Goal: Browse casually

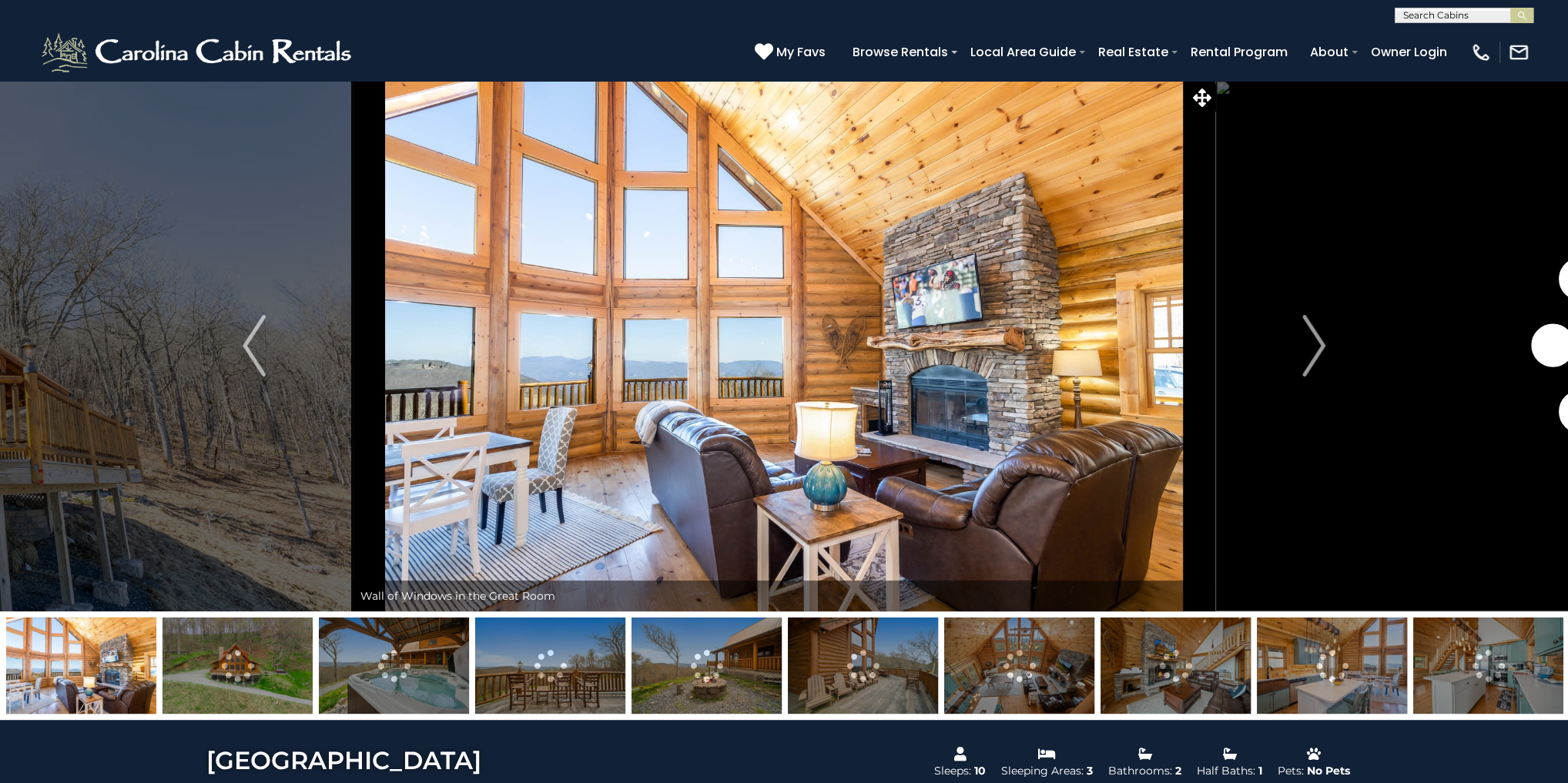
click at [262, 668] on img at bounding box center [238, 666] width 150 height 96
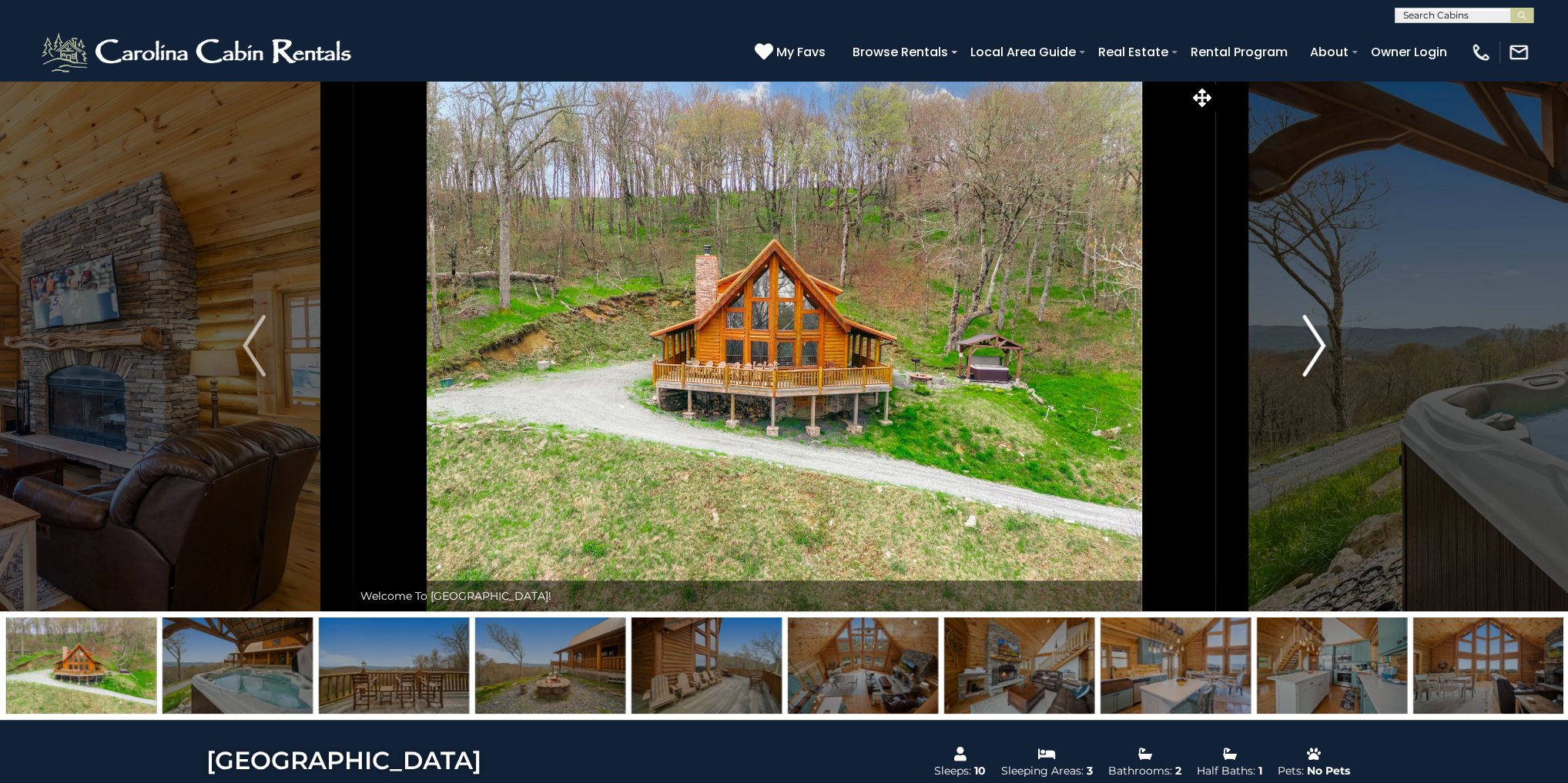
click at [1315, 343] on img "Next" at bounding box center [1313, 345] width 23 height 61
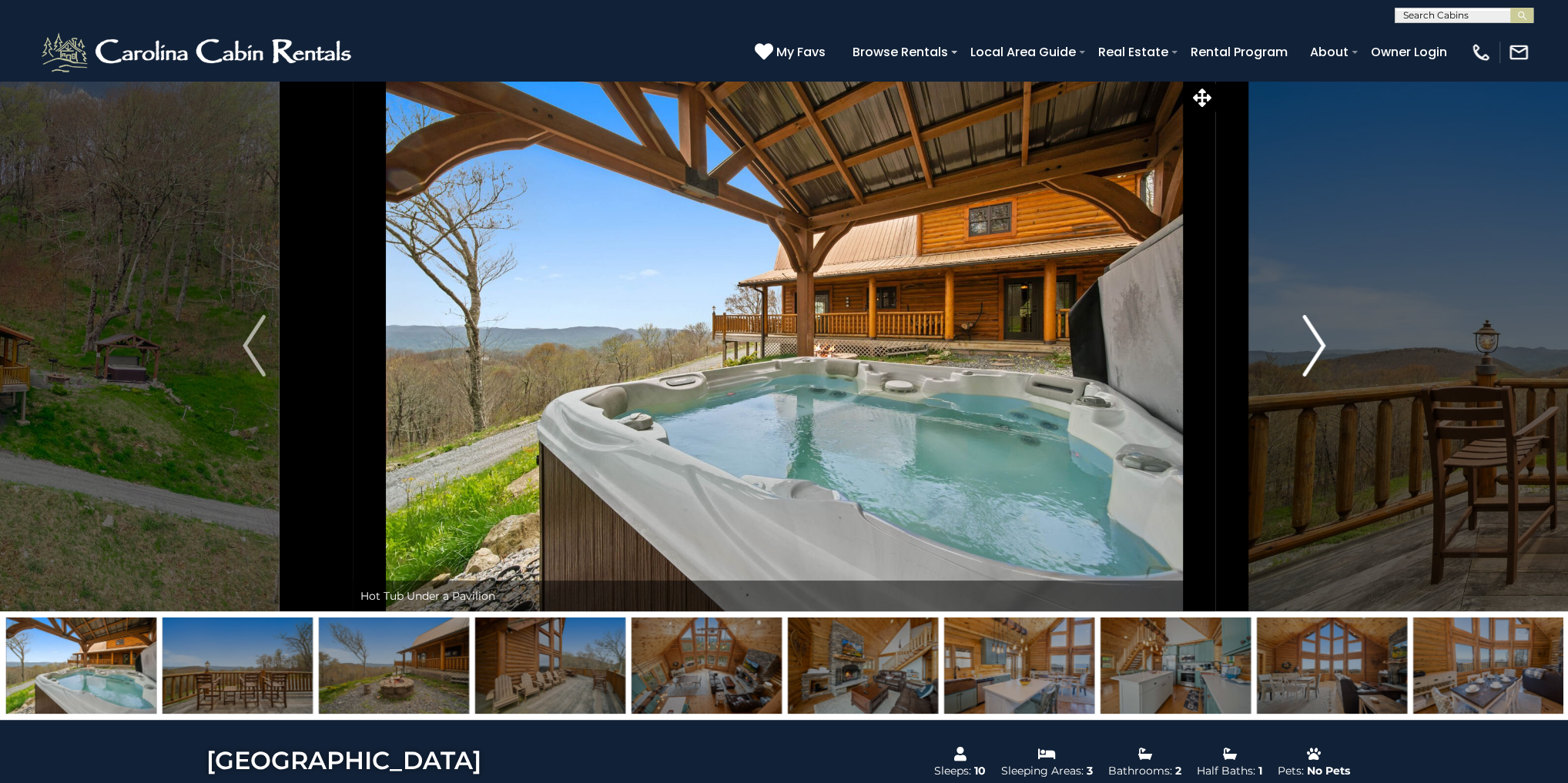
click at [1320, 346] on img "Next" at bounding box center [1313, 345] width 23 height 61
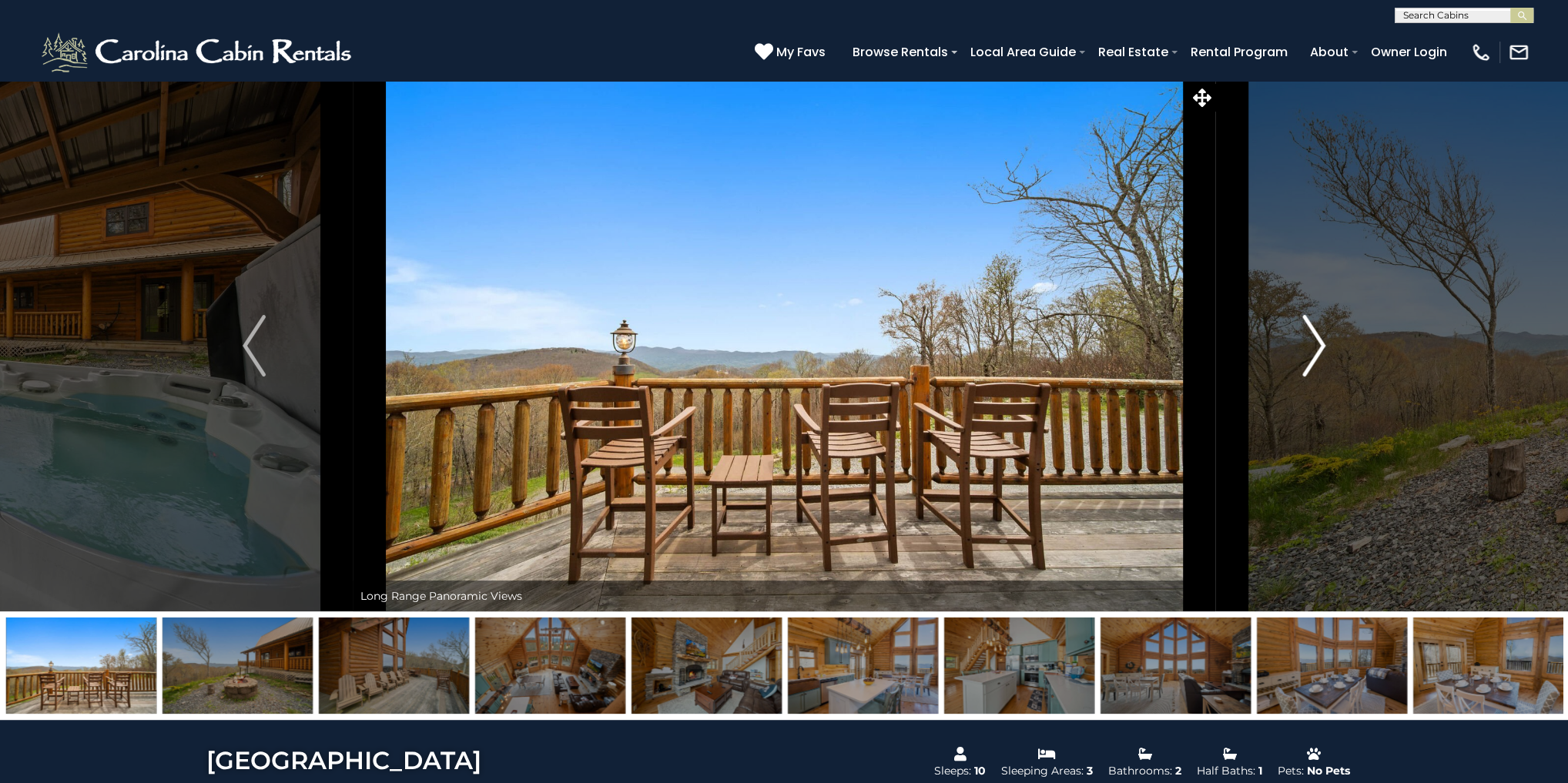
click at [1320, 346] on img "Next" at bounding box center [1313, 345] width 23 height 61
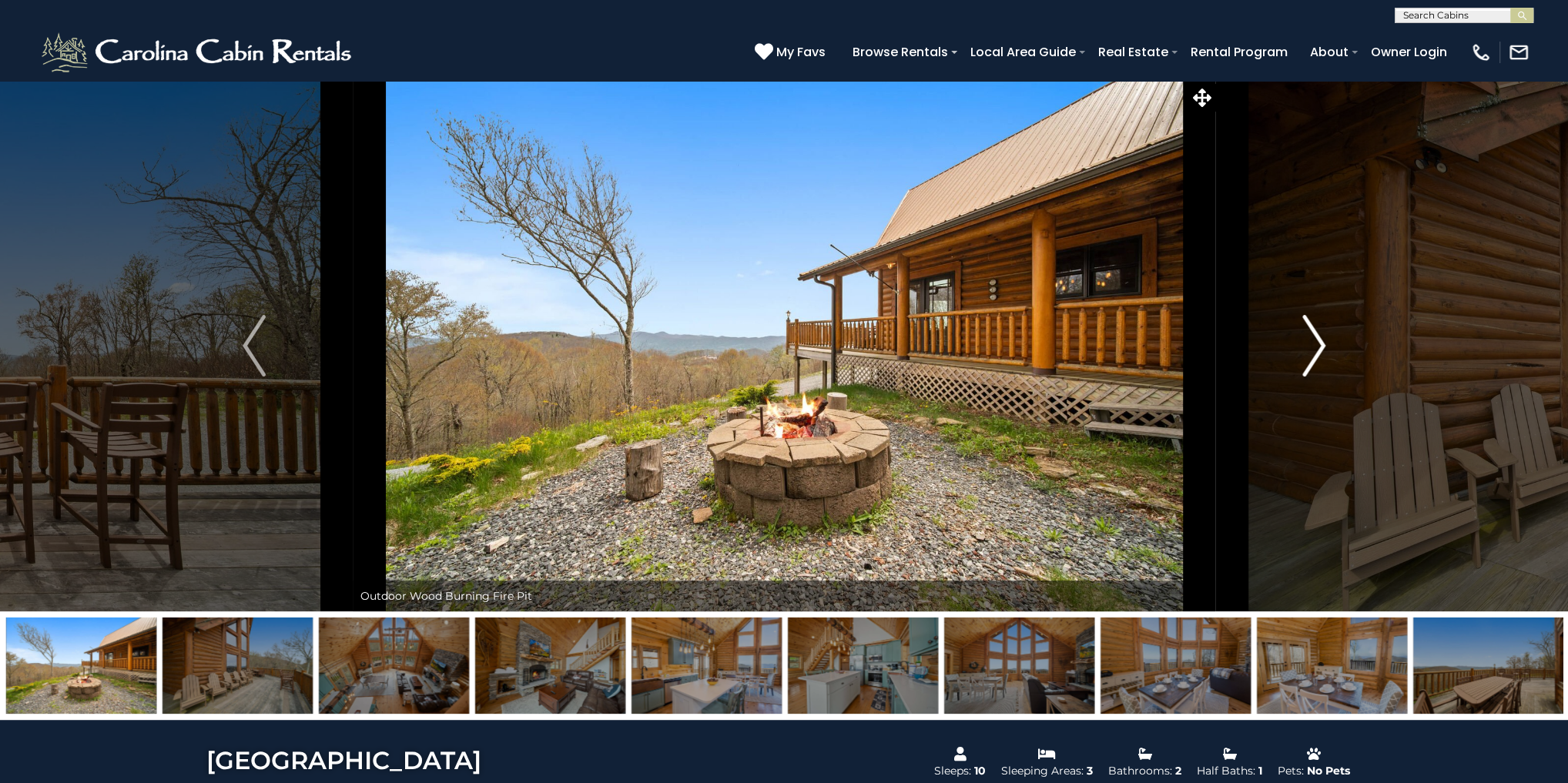
click at [1320, 346] on img "Next" at bounding box center [1313, 345] width 23 height 61
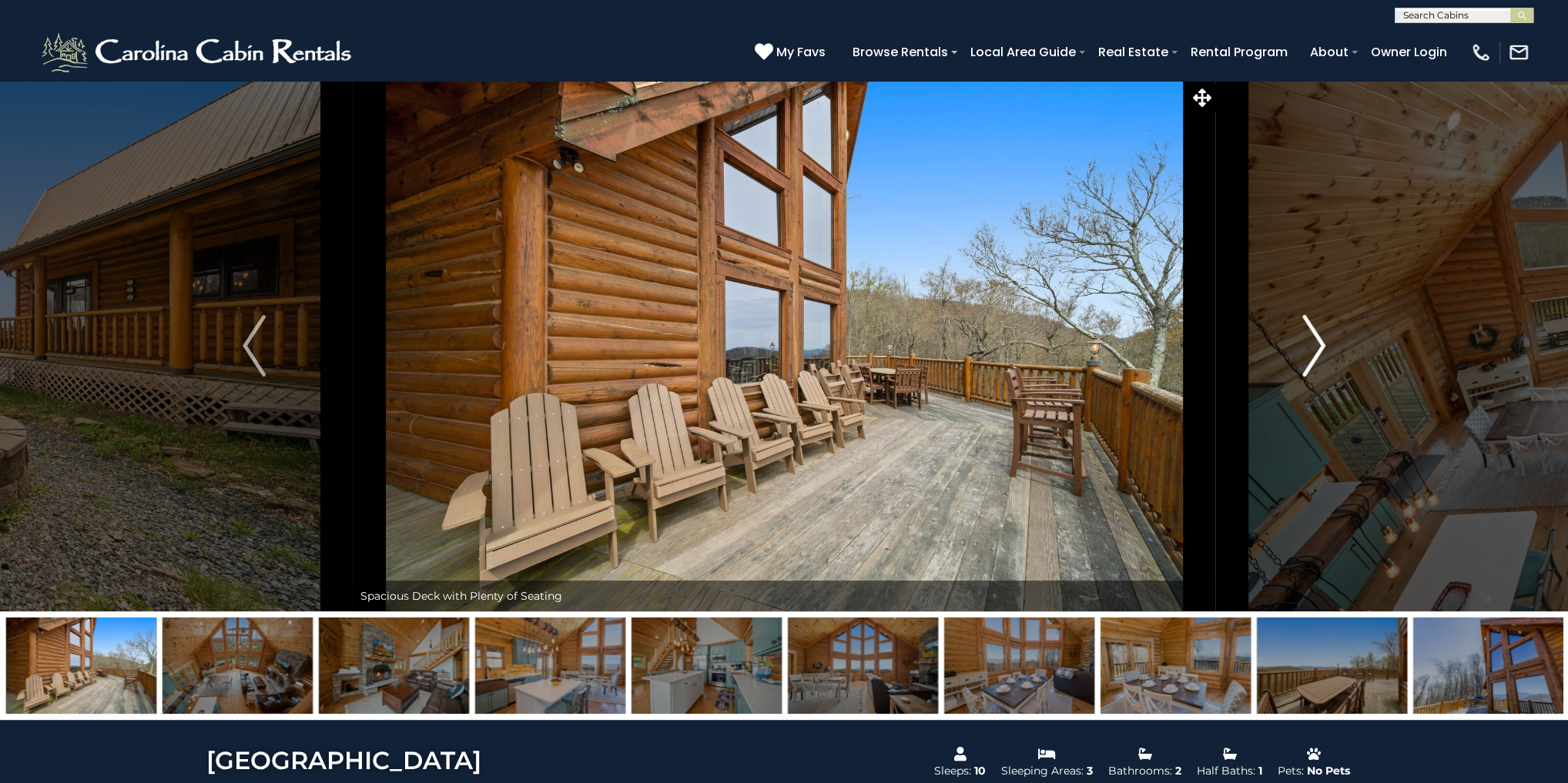
click at [1319, 346] on img "Next" at bounding box center [1313, 345] width 23 height 61
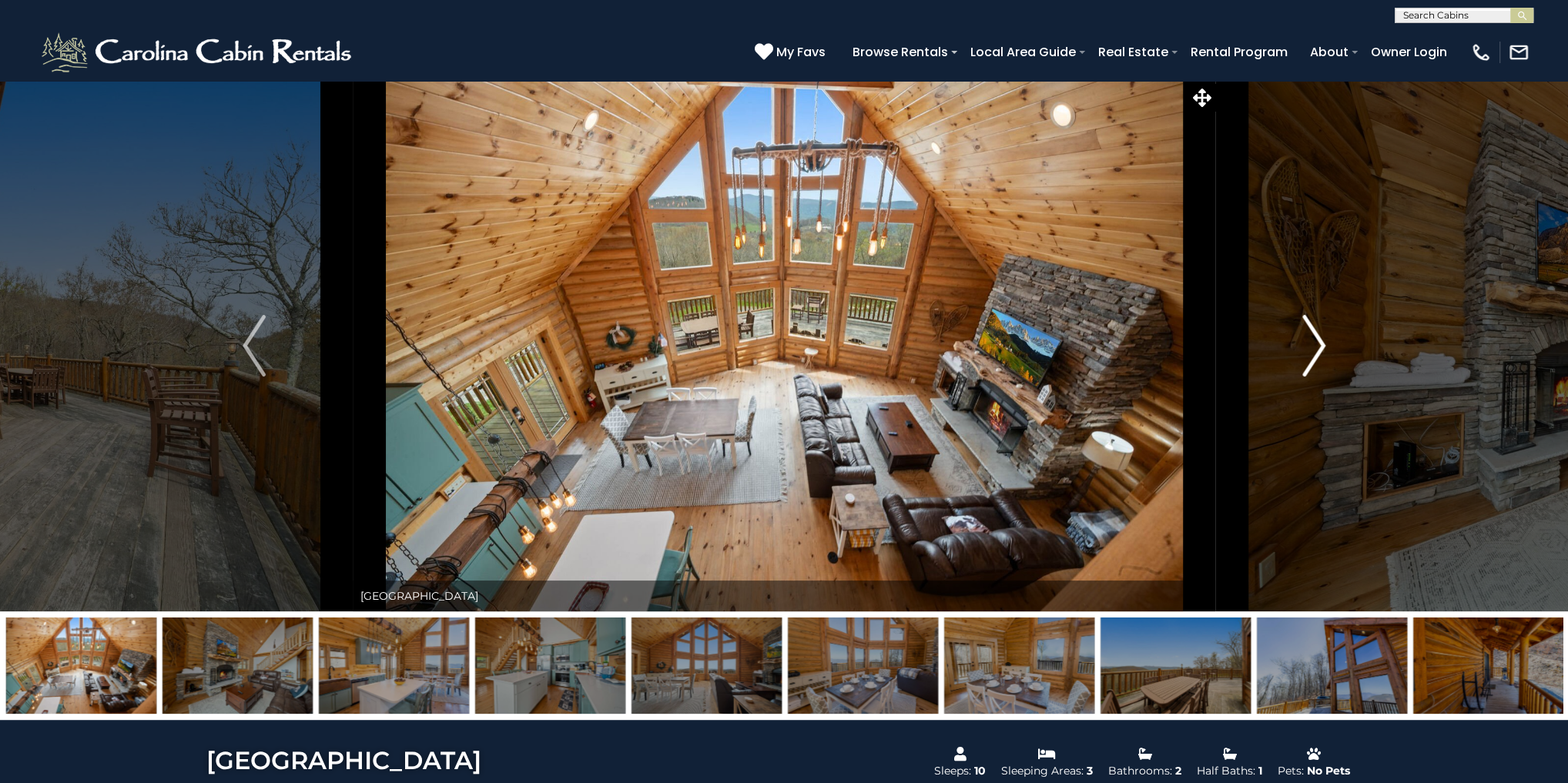
click at [1325, 349] on button "Next" at bounding box center [1314, 345] width 197 height 532
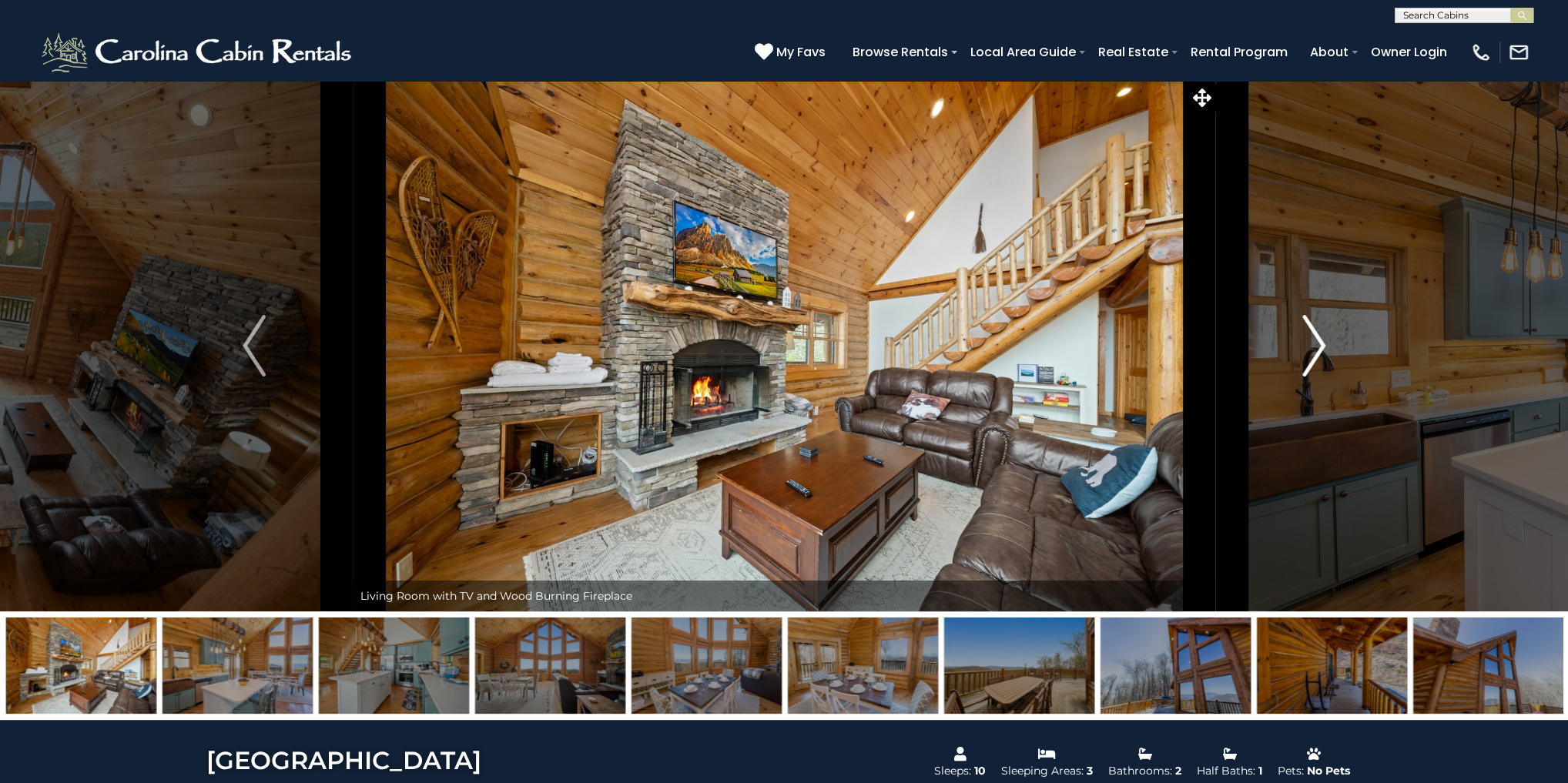
click at [1324, 349] on img "Next" at bounding box center [1313, 345] width 23 height 61
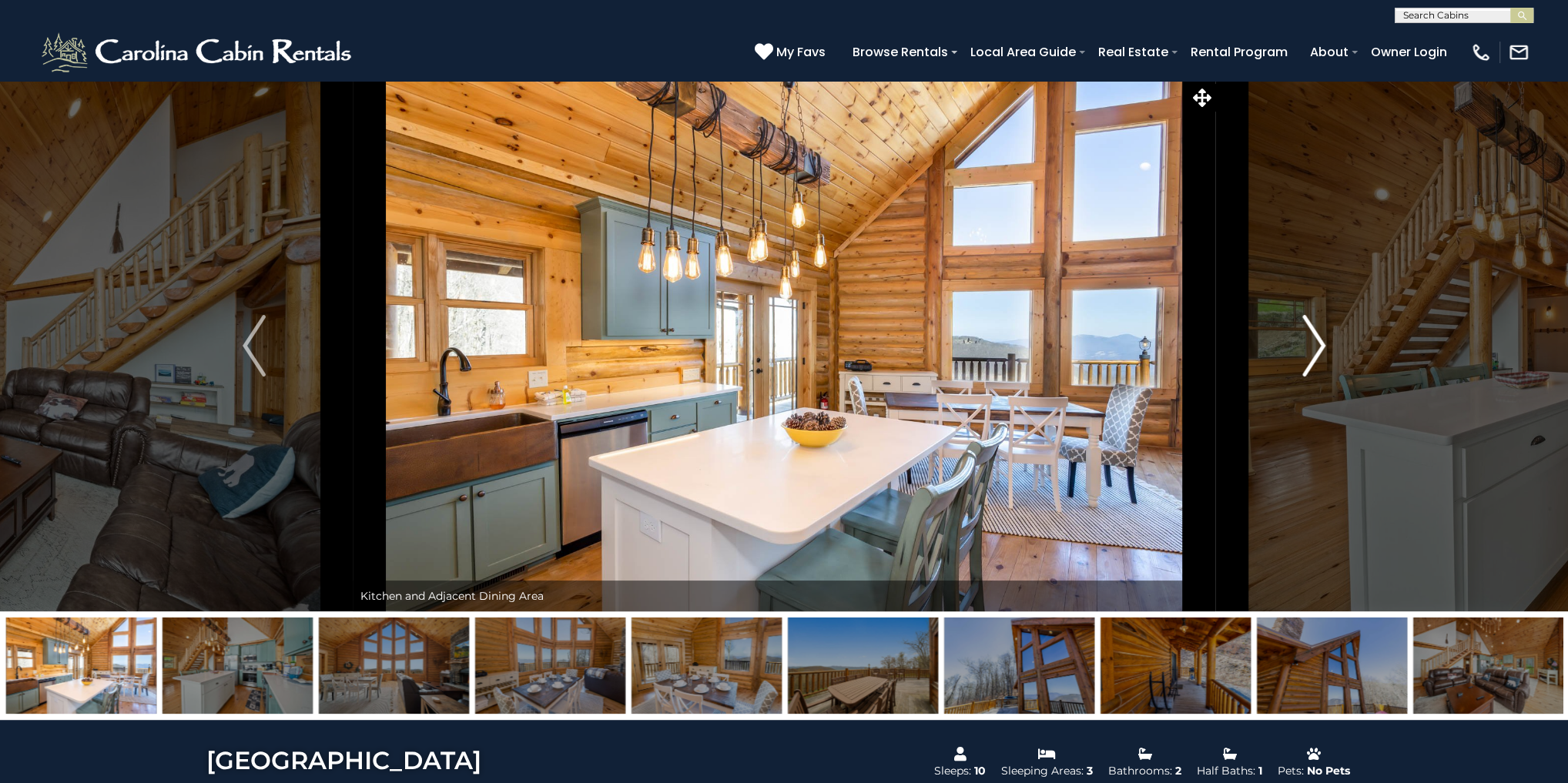
click at [1324, 349] on img "Next" at bounding box center [1313, 345] width 23 height 61
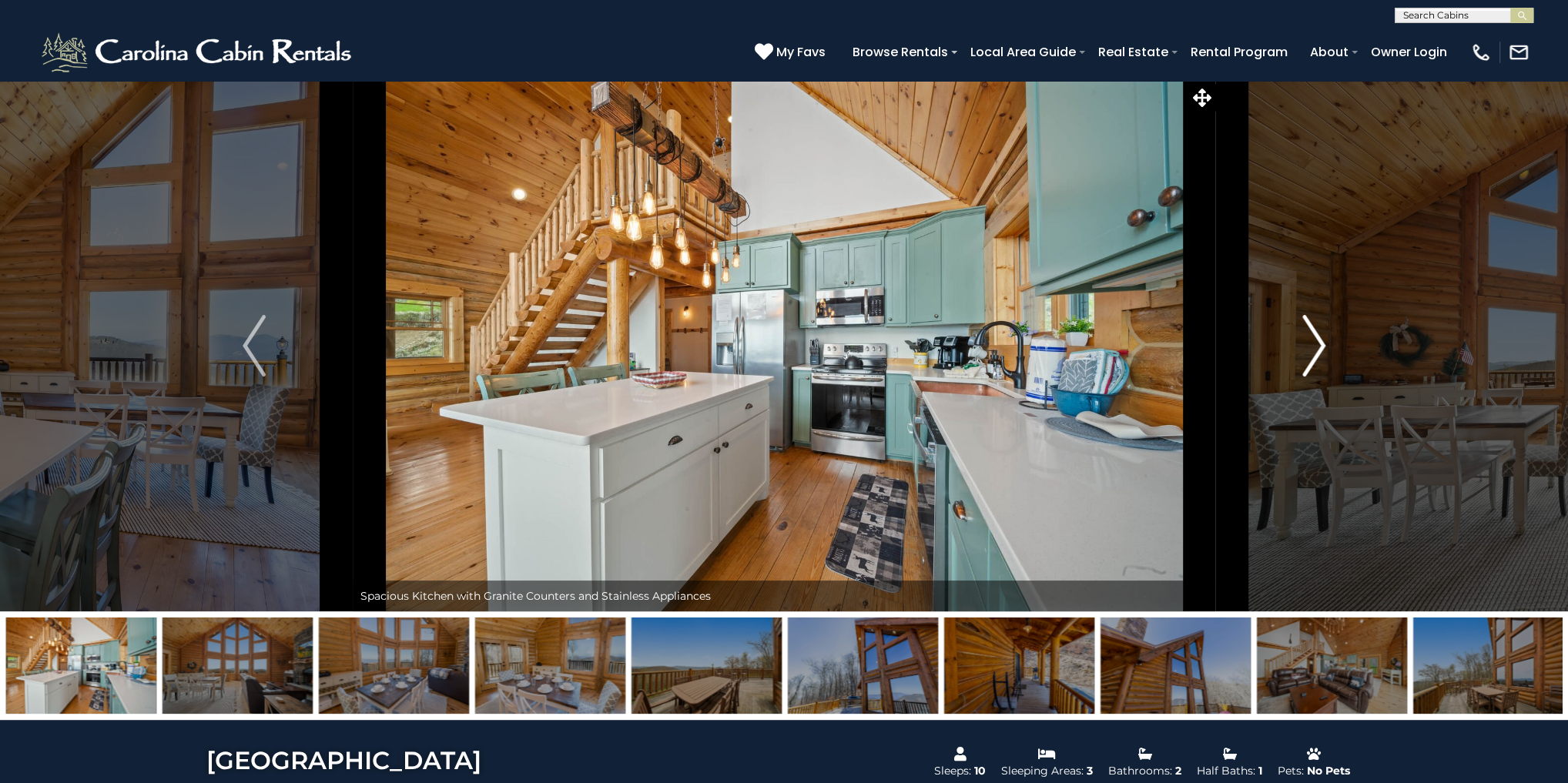
click at [1324, 349] on img "Next" at bounding box center [1313, 345] width 23 height 61
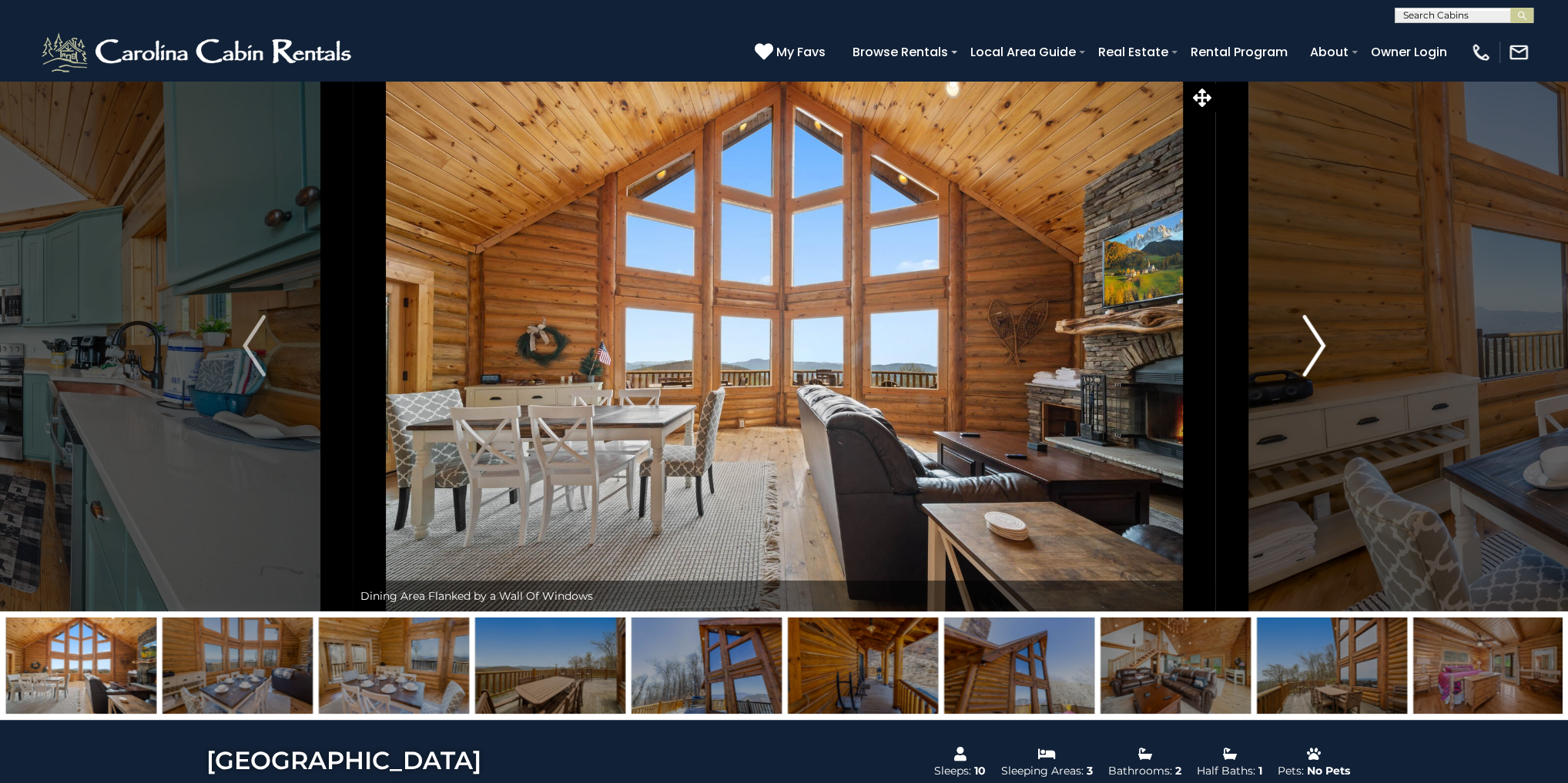
click at [1324, 349] on img "Next" at bounding box center [1313, 345] width 23 height 61
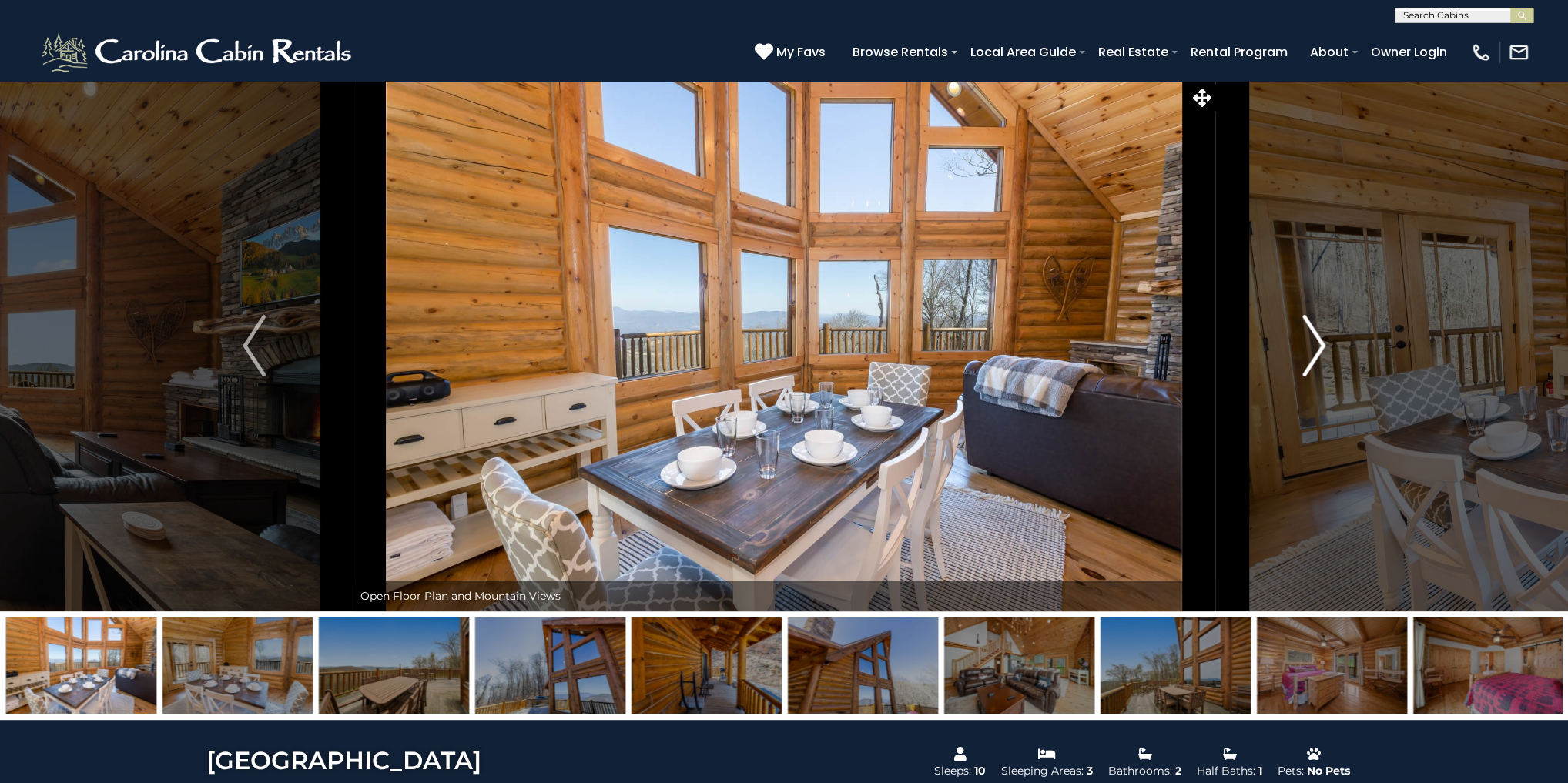
click at [1324, 349] on img "Next" at bounding box center [1313, 345] width 23 height 61
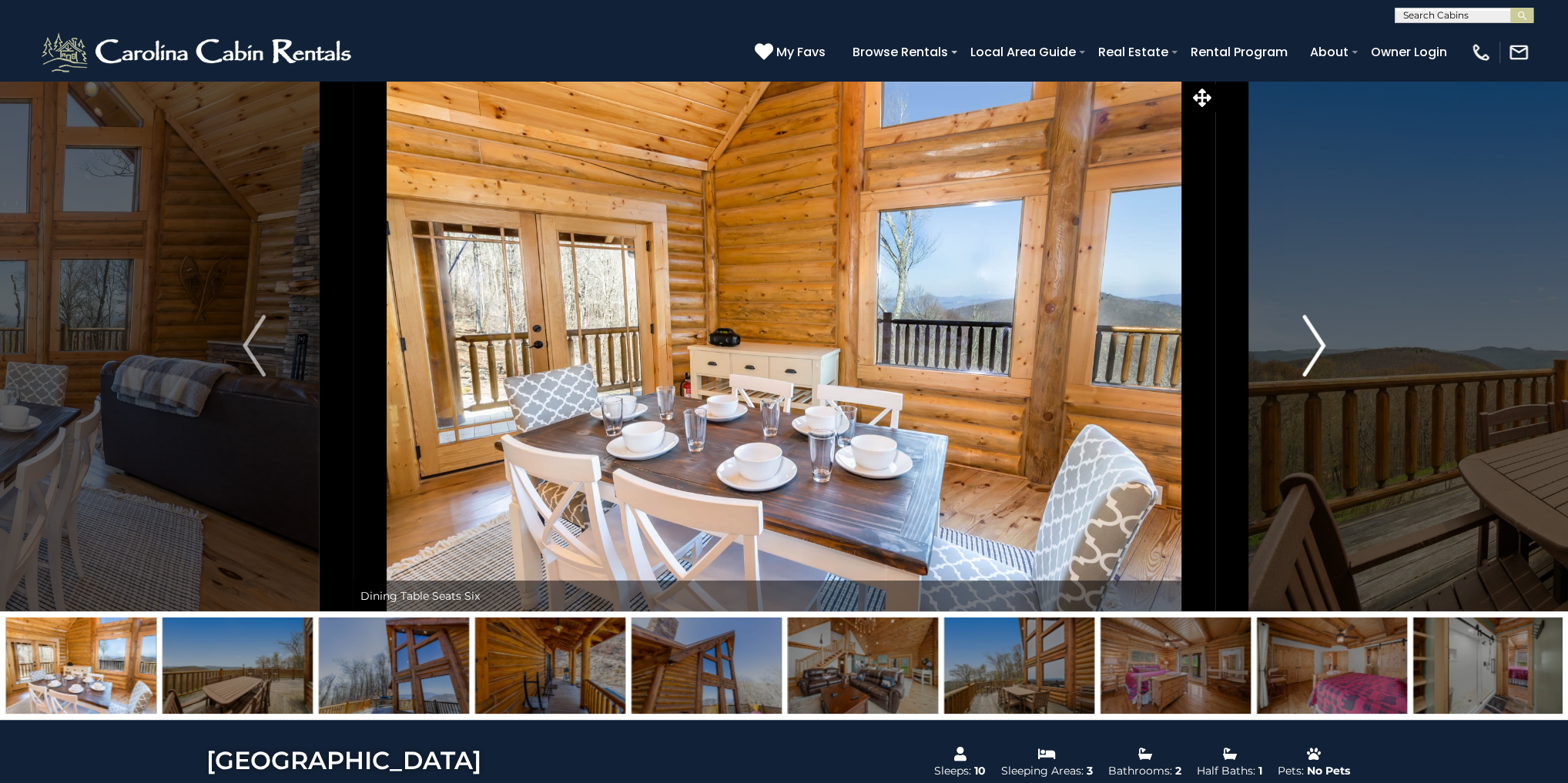
click at [1324, 349] on img "Next" at bounding box center [1313, 345] width 23 height 61
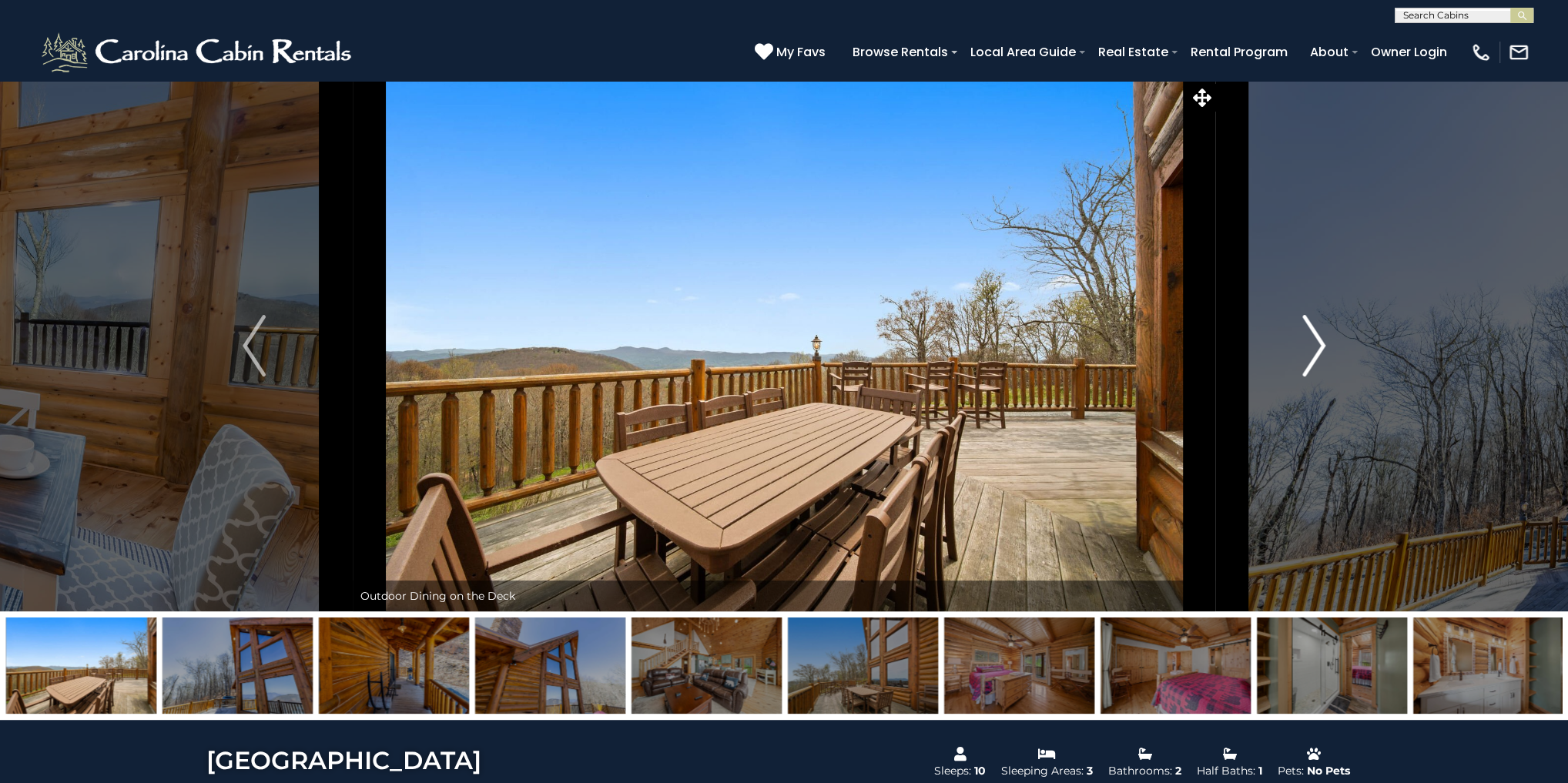
click at [1324, 349] on img "Next" at bounding box center [1313, 345] width 23 height 61
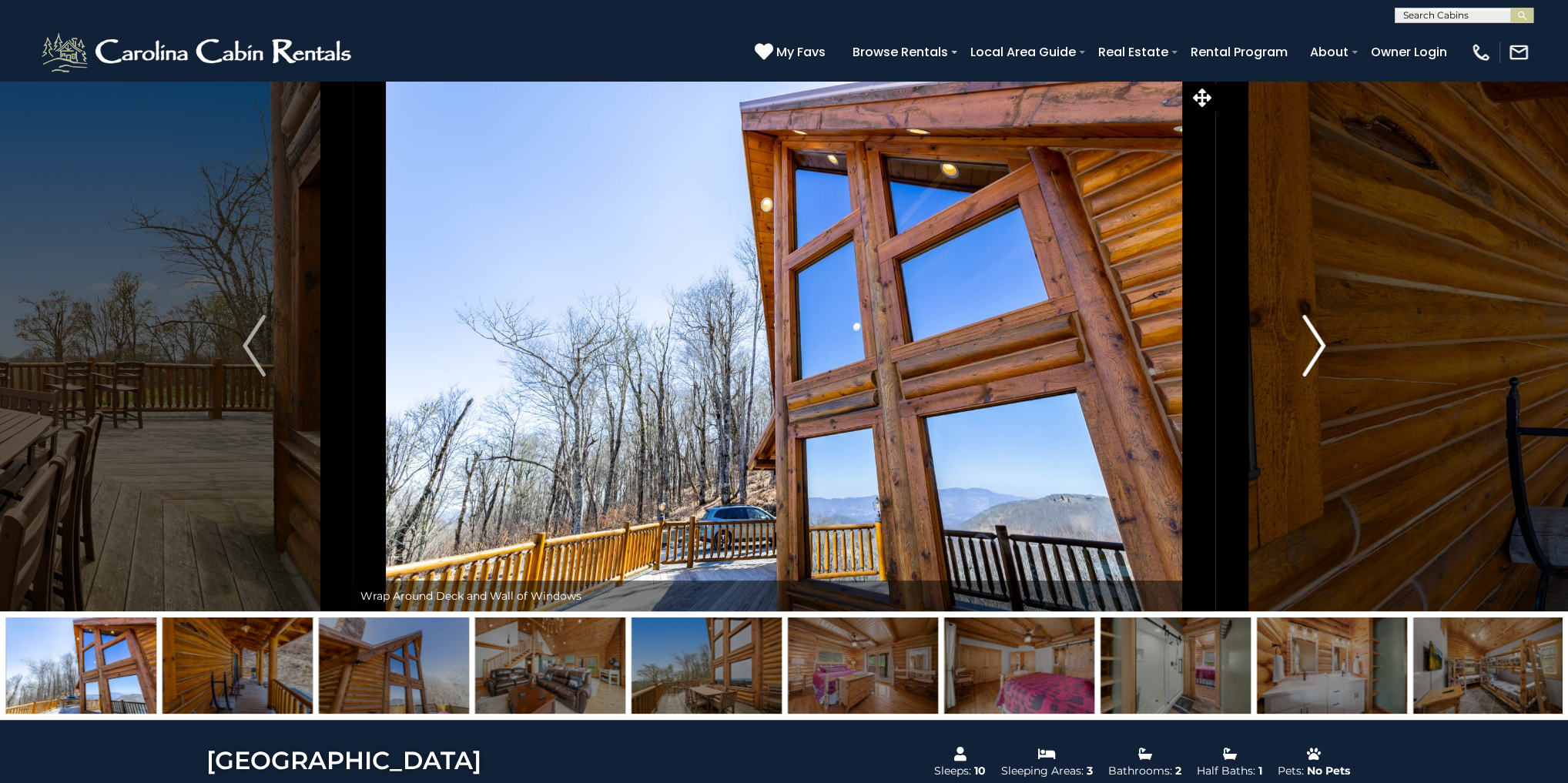
click at [1324, 349] on img "Next" at bounding box center [1313, 345] width 23 height 61
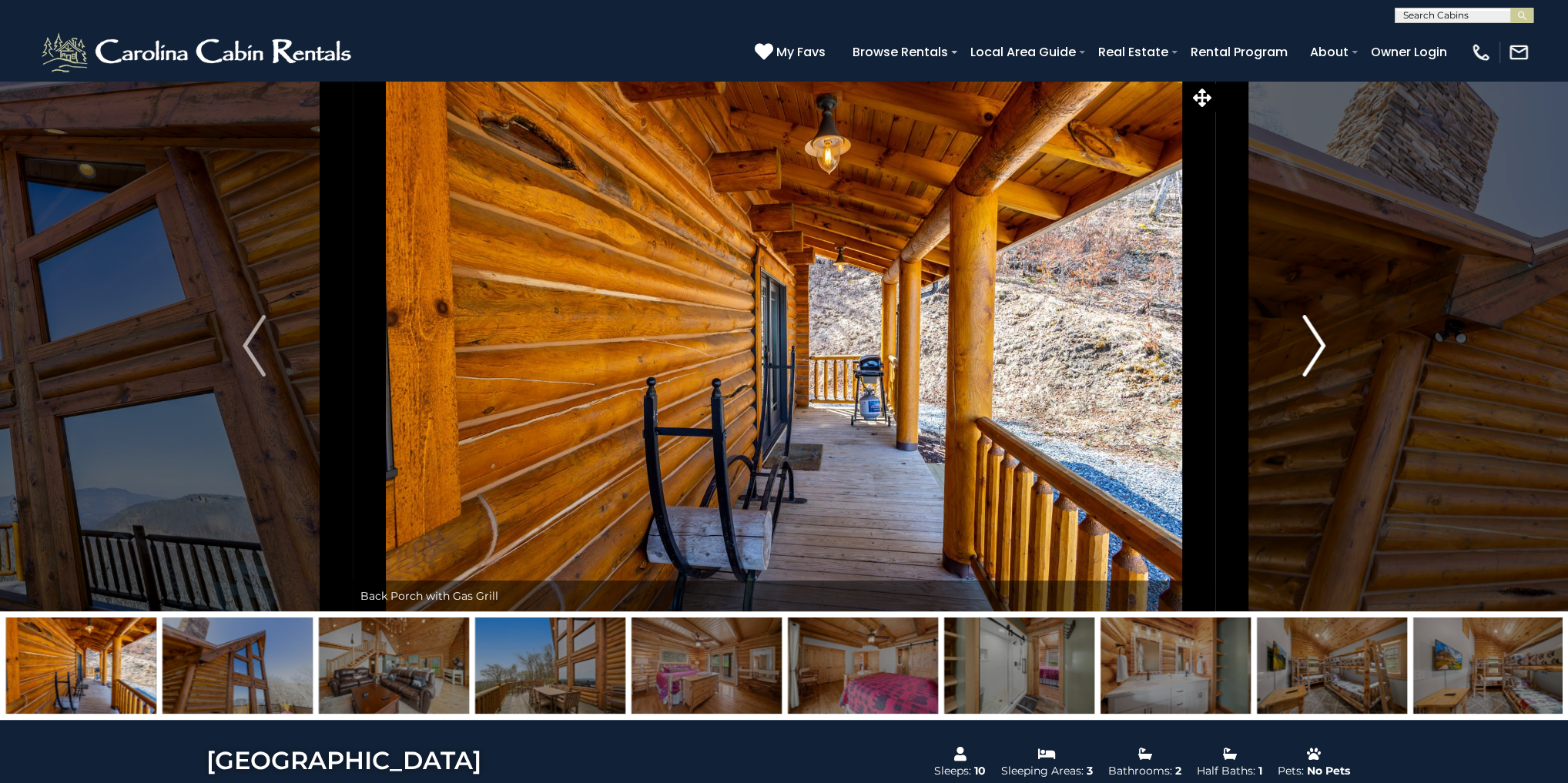
click at [1324, 349] on img "Next" at bounding box center [1313, 345] width 23 height 61
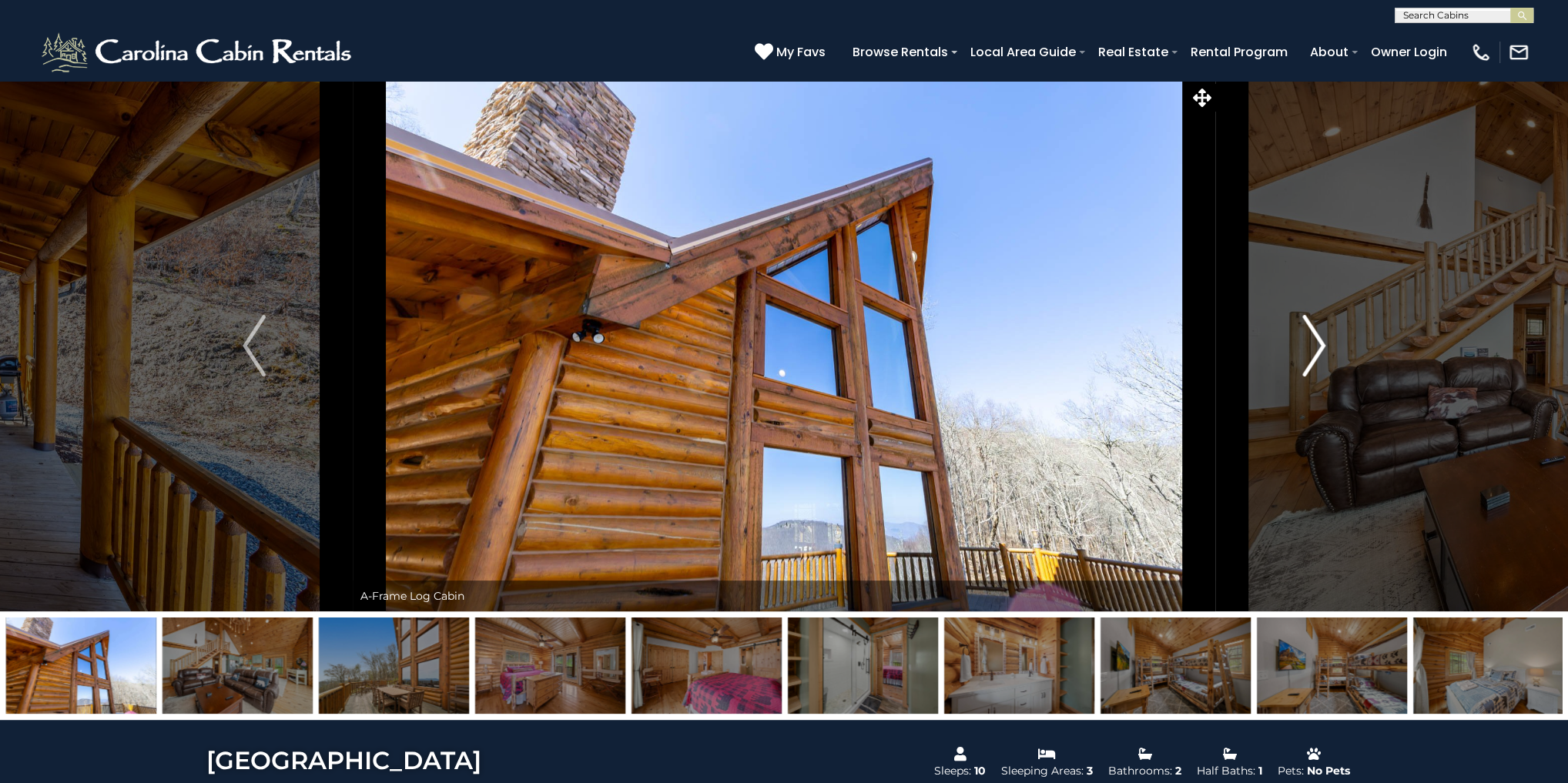
click at [1324, 349] on img "Next" at bounding box center [1313, 345] width 23 height 61
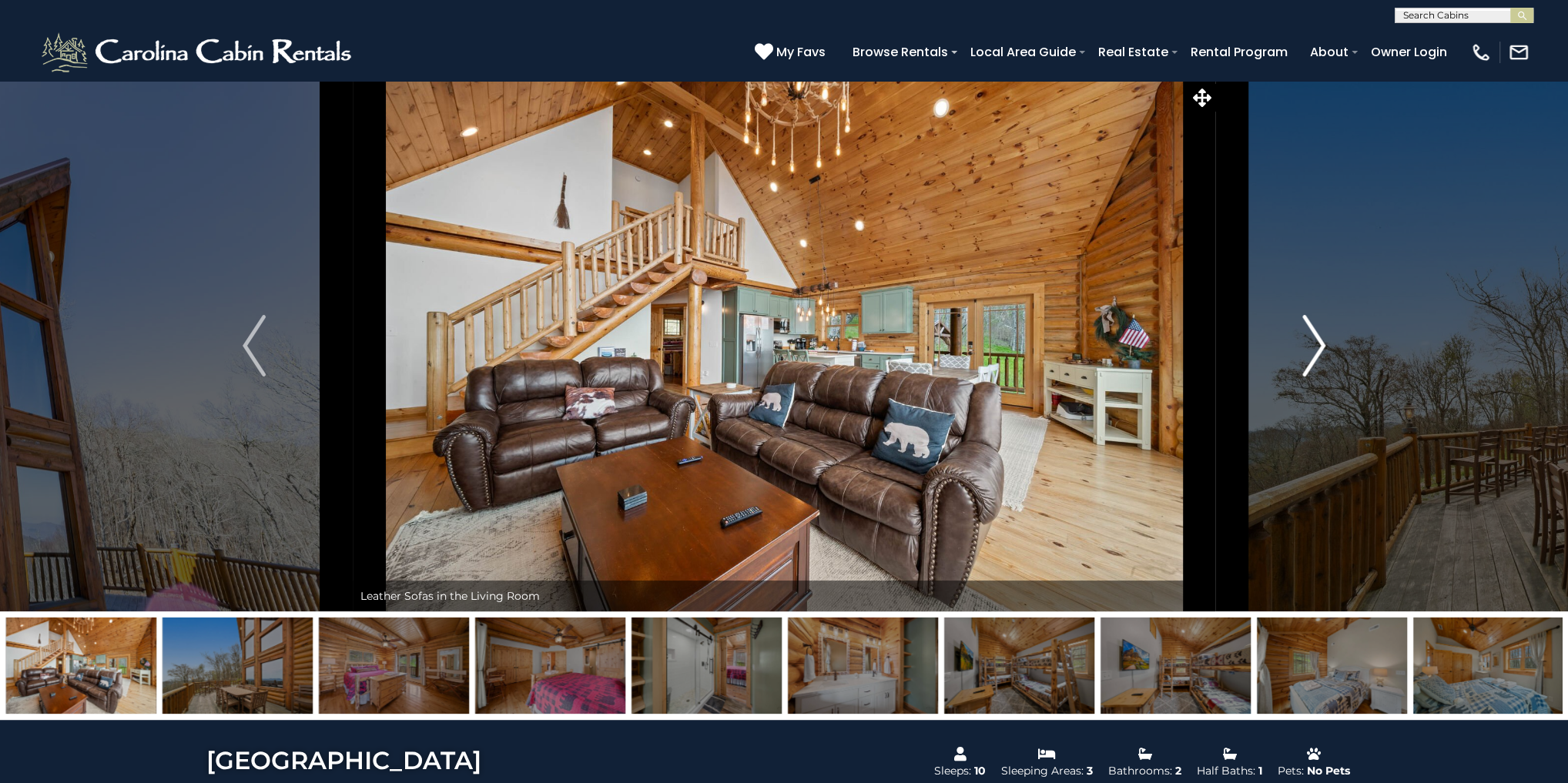
click at [1324, 349] on img "Next" at bounding box center [1313, 345] width 23 height 61
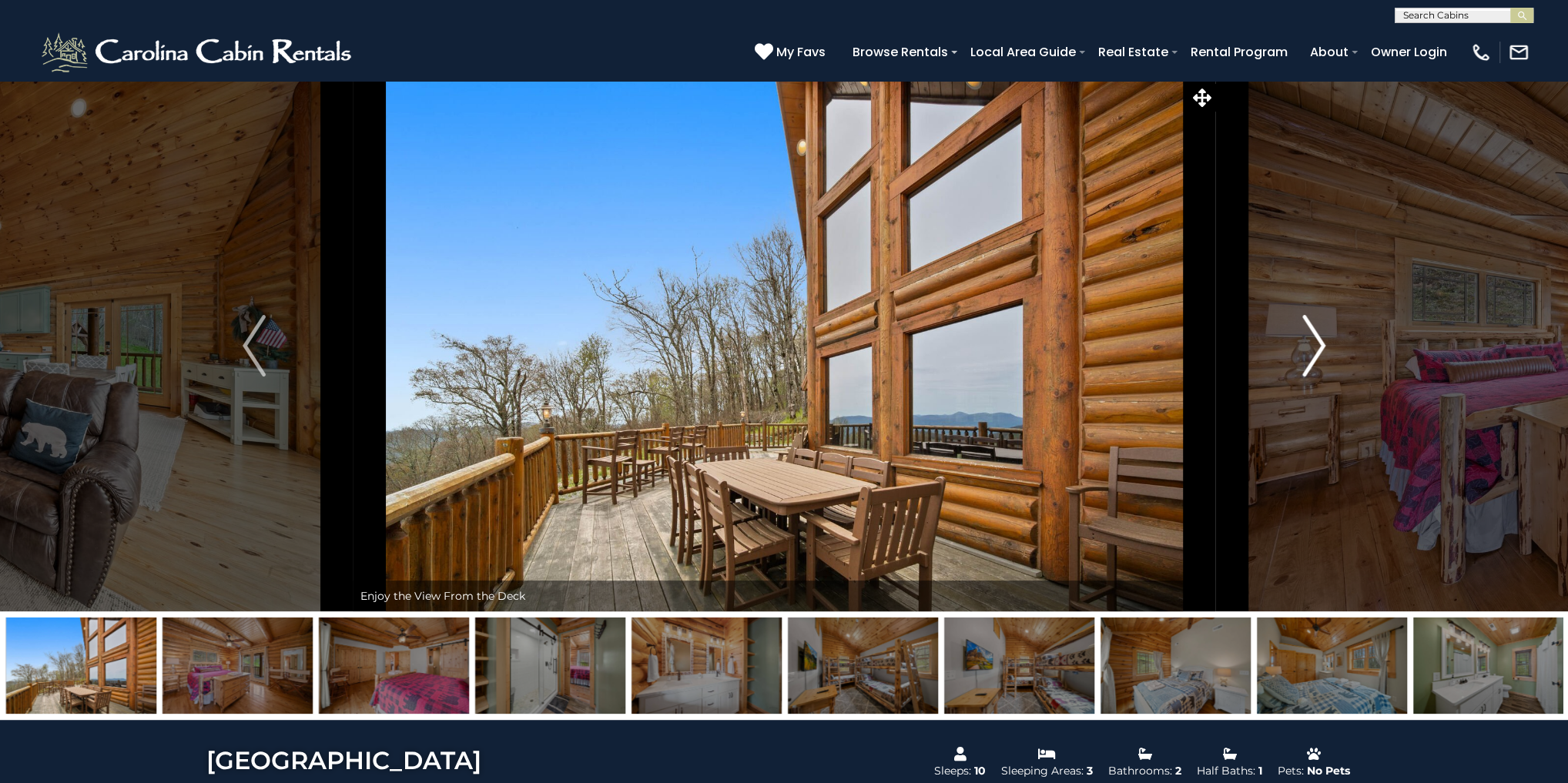
click at [1324, 349] on img "Next" at bounding box center [1313, 345] width 23 height 61
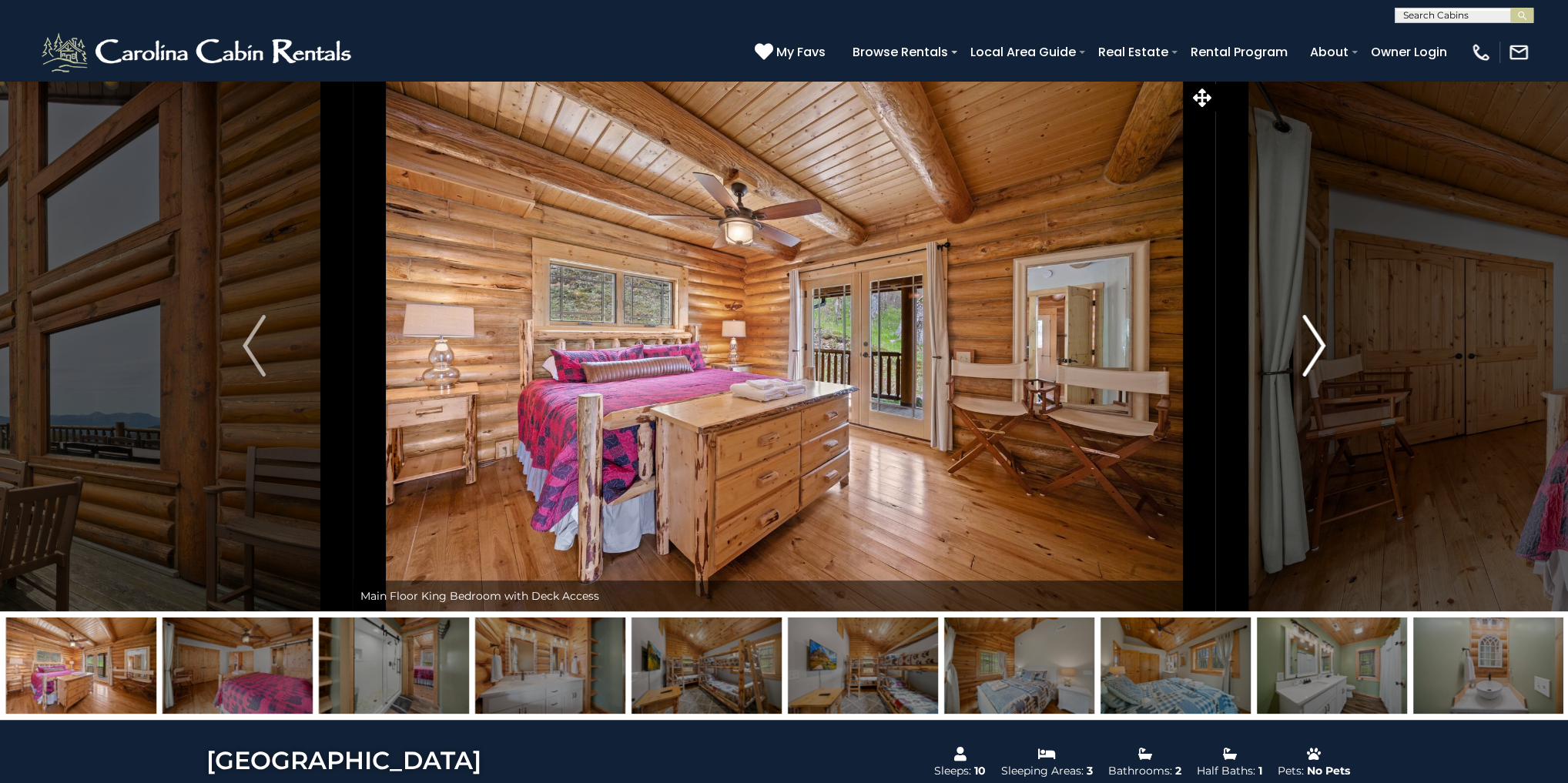
click at [1324, 349] on img "Next" at bounding box center [1313, 345] width 23 height 61
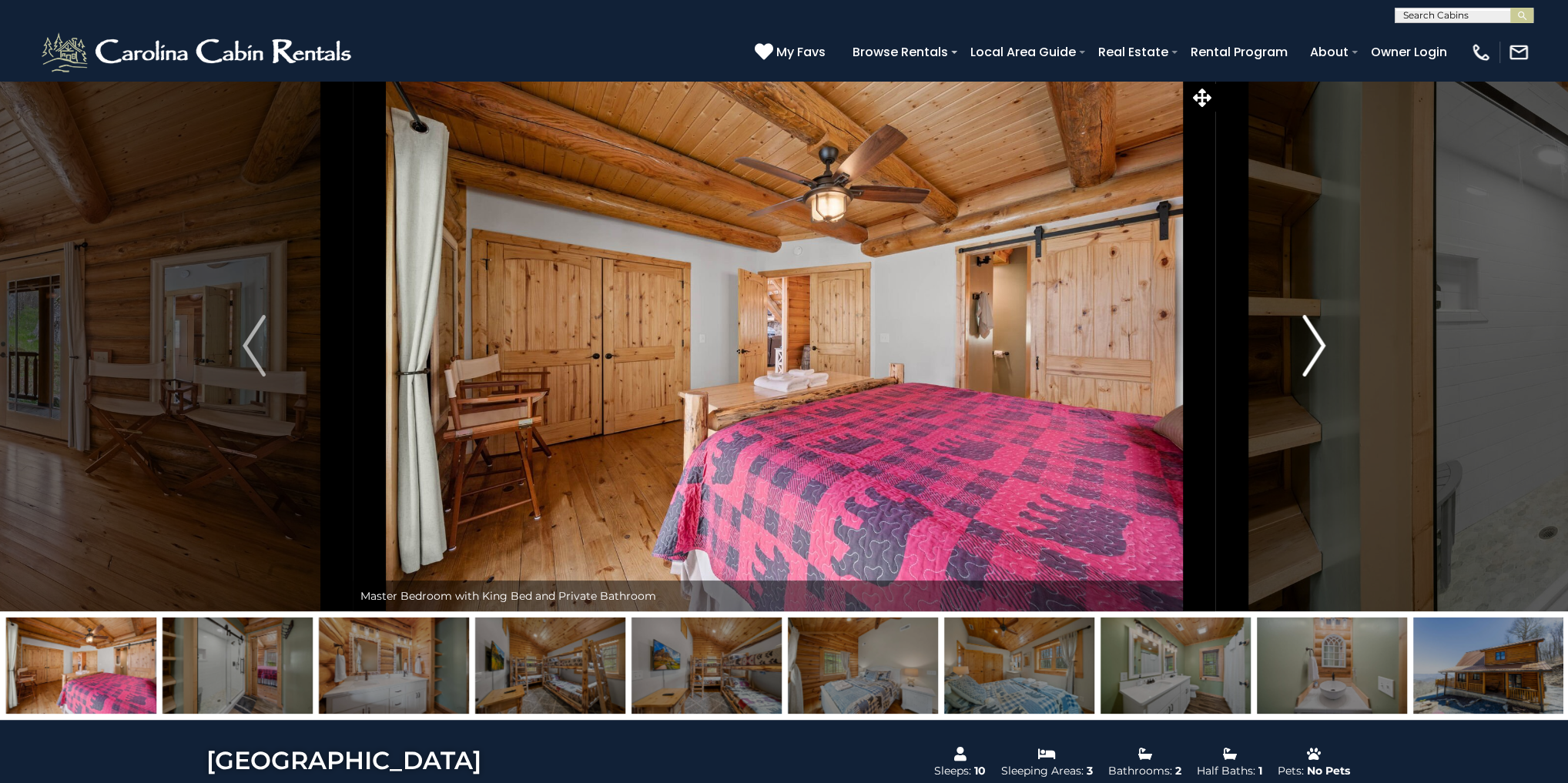
click at [1324, 349] on img "Next" at bounding box center [1313, 345] width 23 height 61
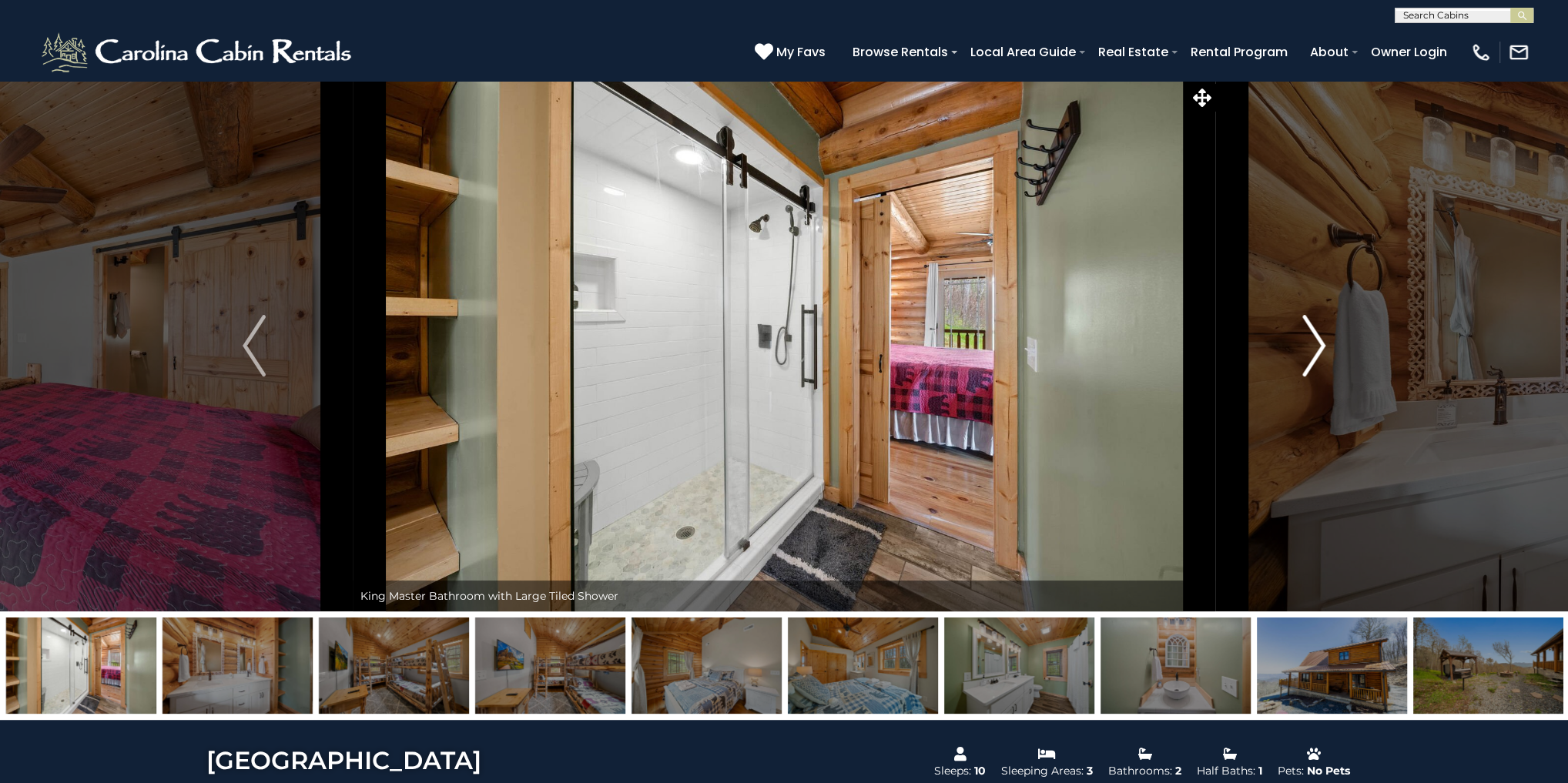
click at [1324, 349] on img "Next" at bounding box center [1313, 345] width 23 height 61
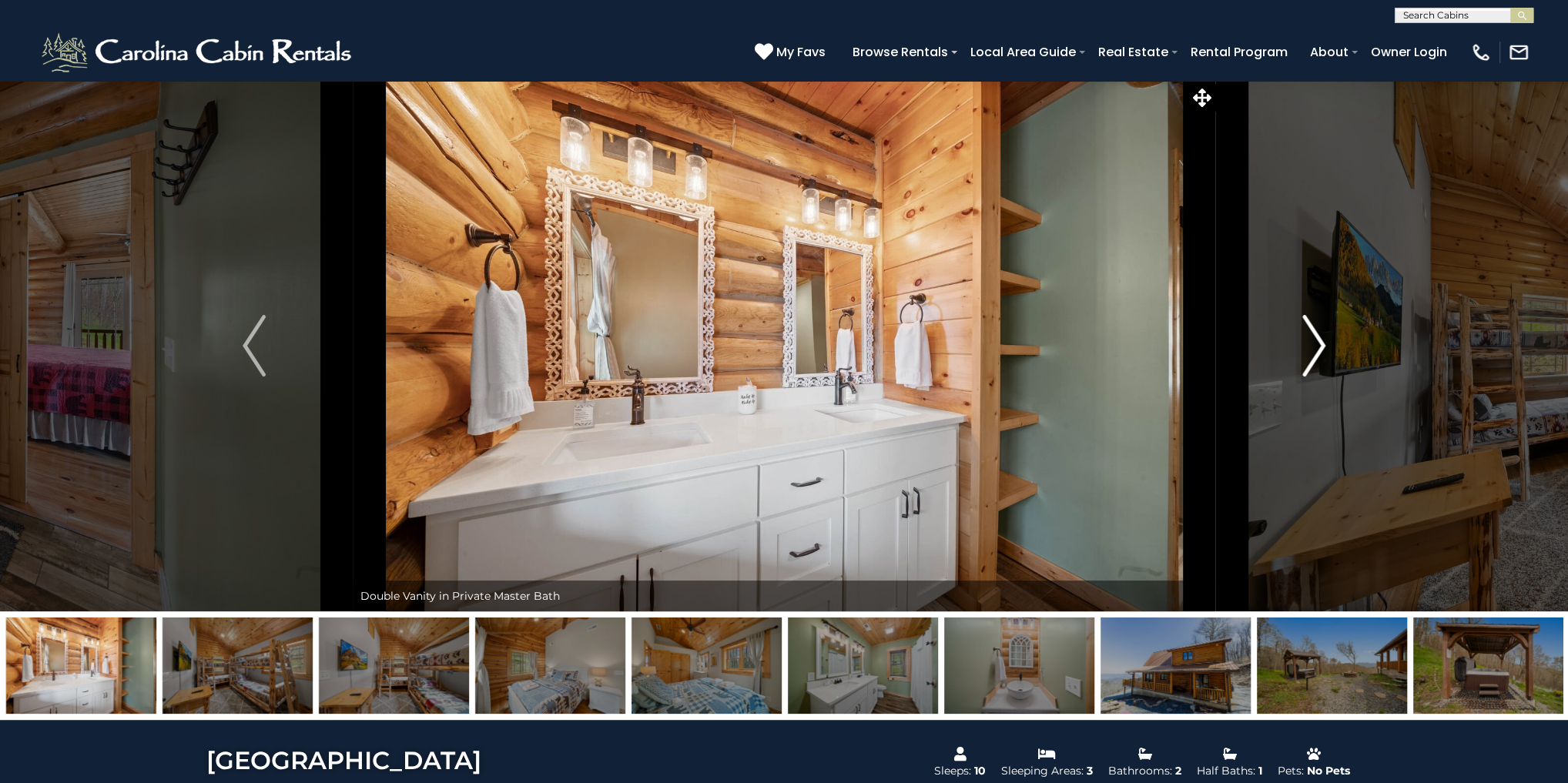
click at [1327, 349] on button "Next" at bounding box center [1314, 345] width 197 height 532
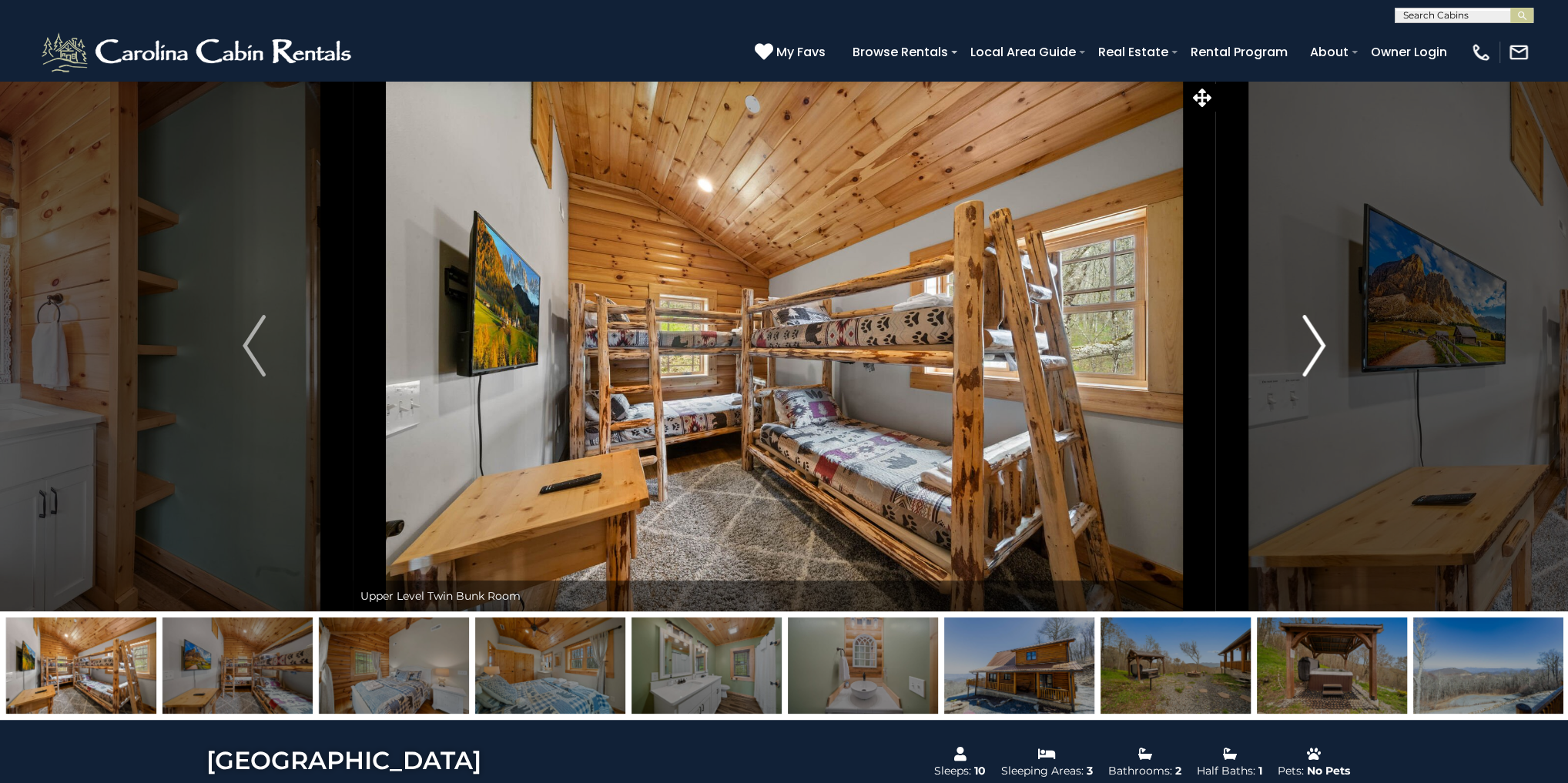
click at [1326, 349] on button "Next" at bounding box center [1314, 345] width 197 height 532
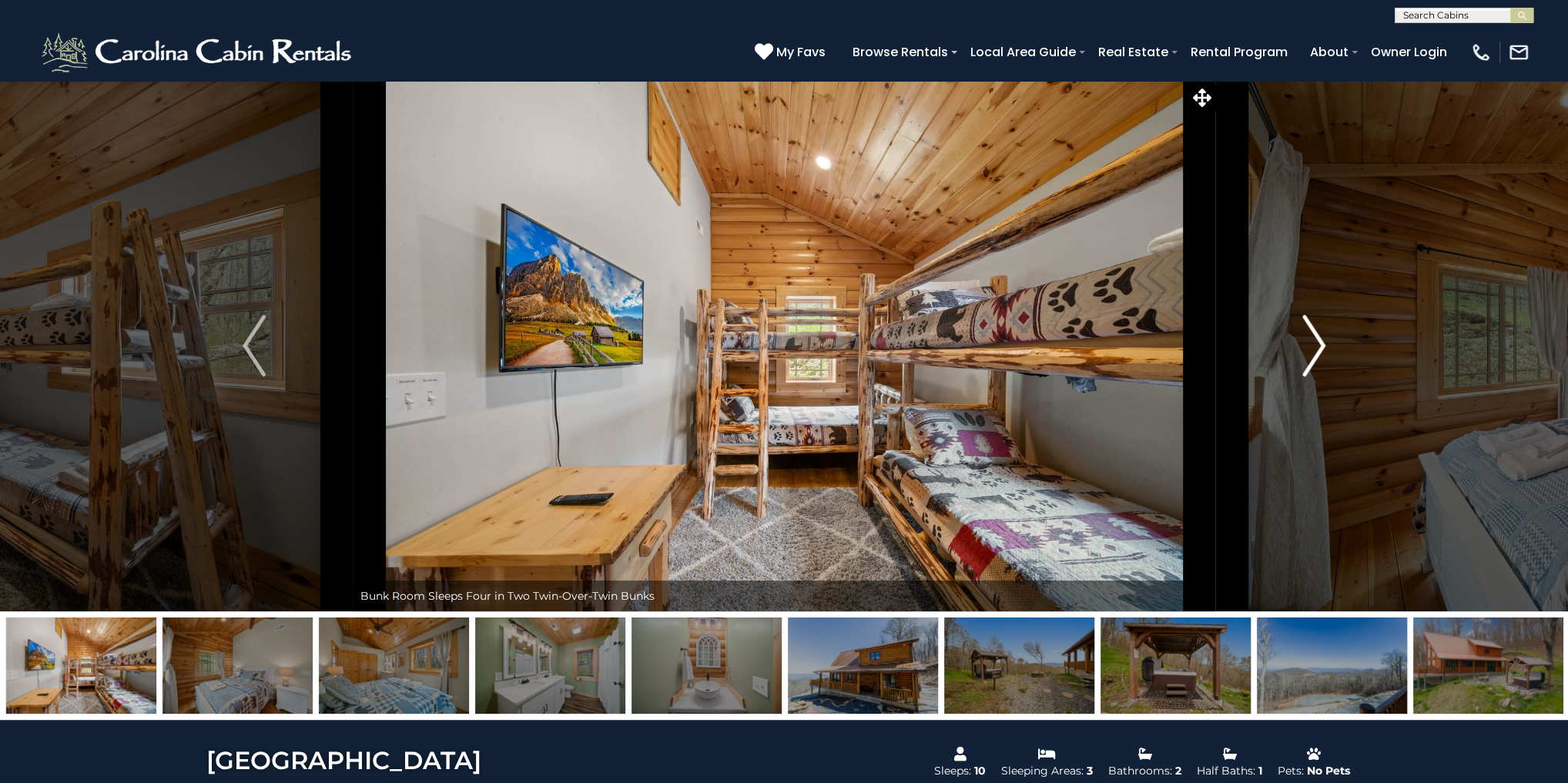
click at [1329, 349] on button "Next" at bounding box center [1314, 345] width 197 height 532
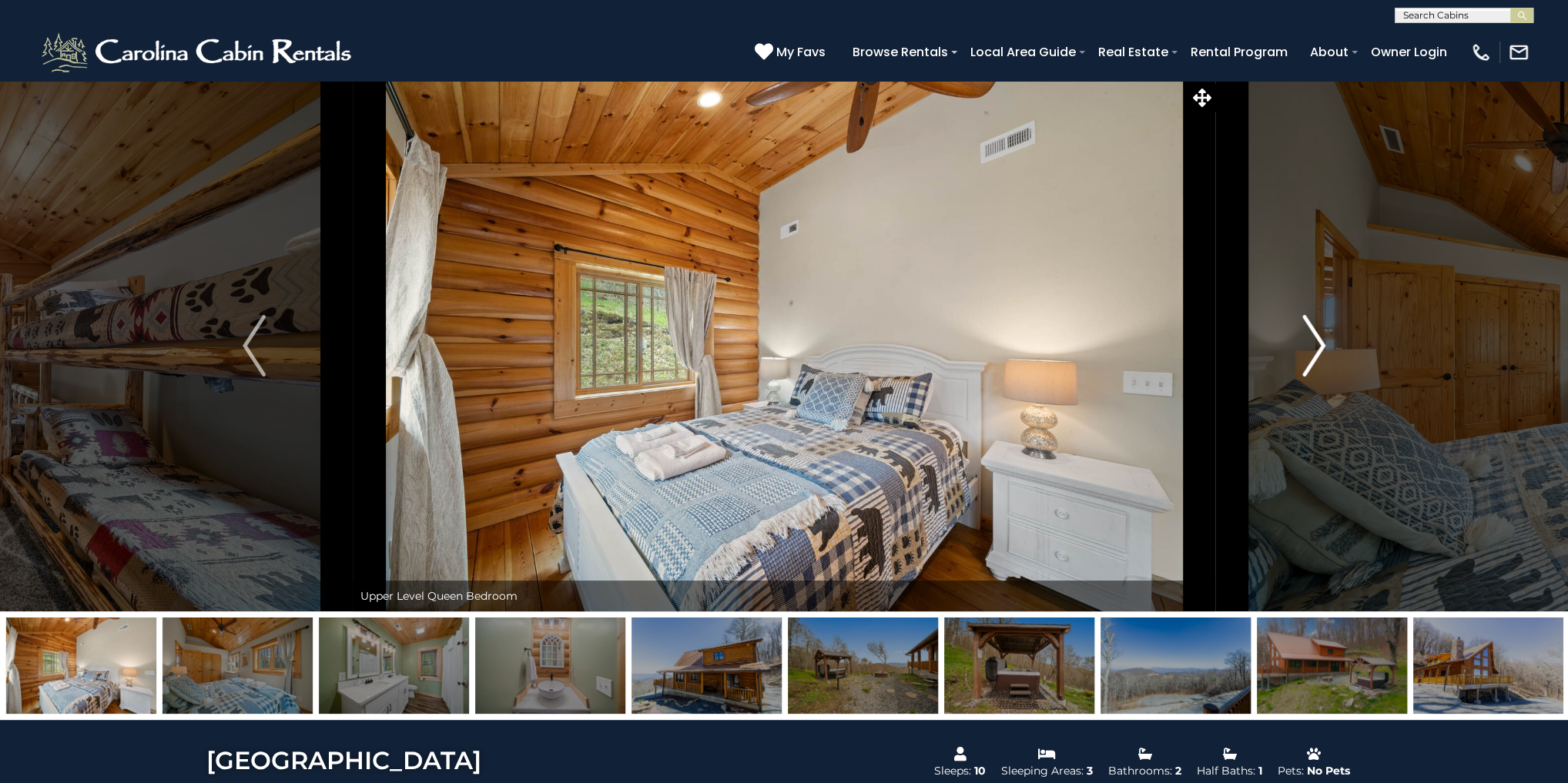
click at [1329, 349] on button "Next" at bounding box center [1314, 345] width 197 height 532
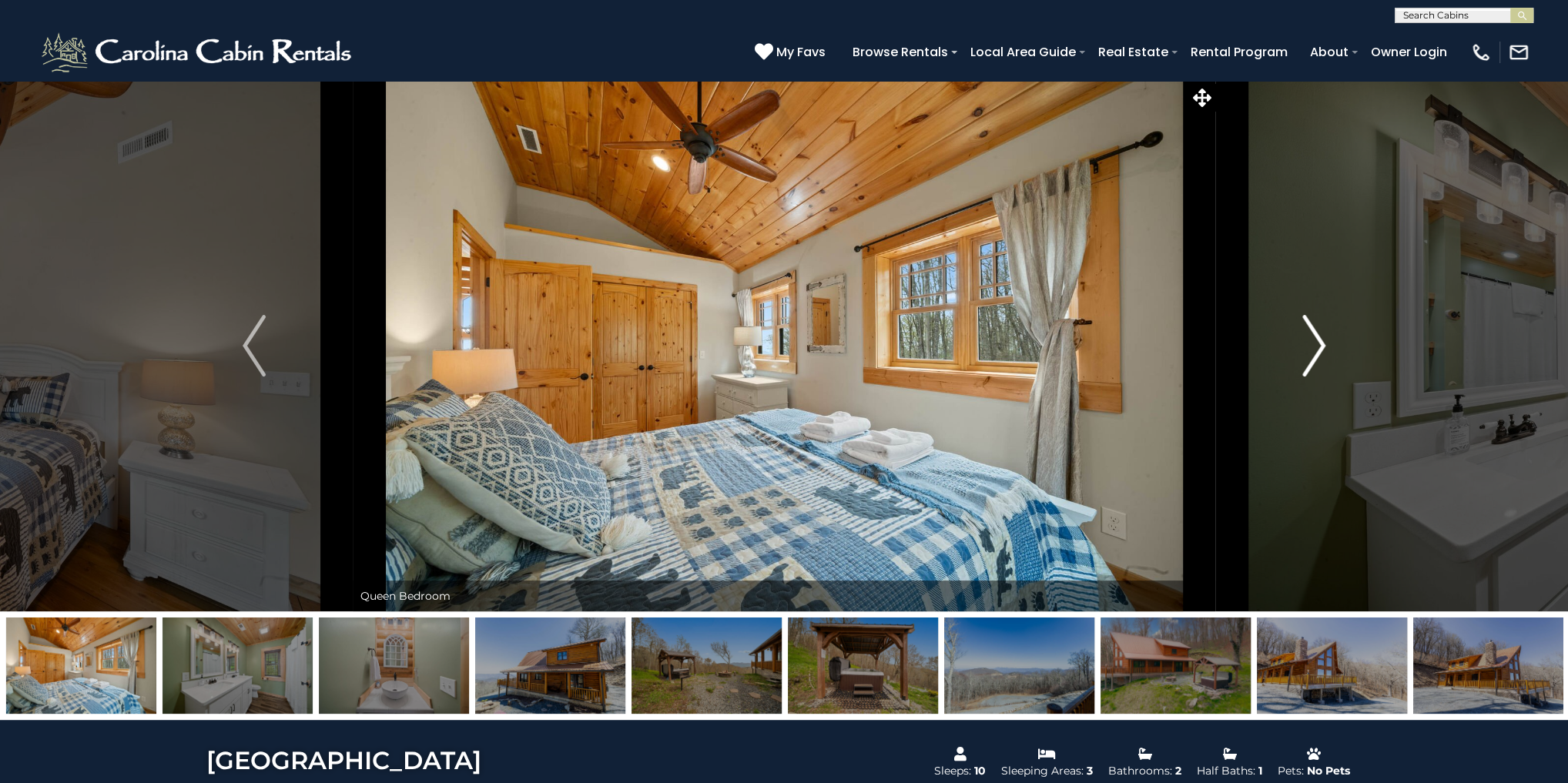
click at [1329, 349] on button "Next" at bounding box center [1314, 345] width 197 height 532
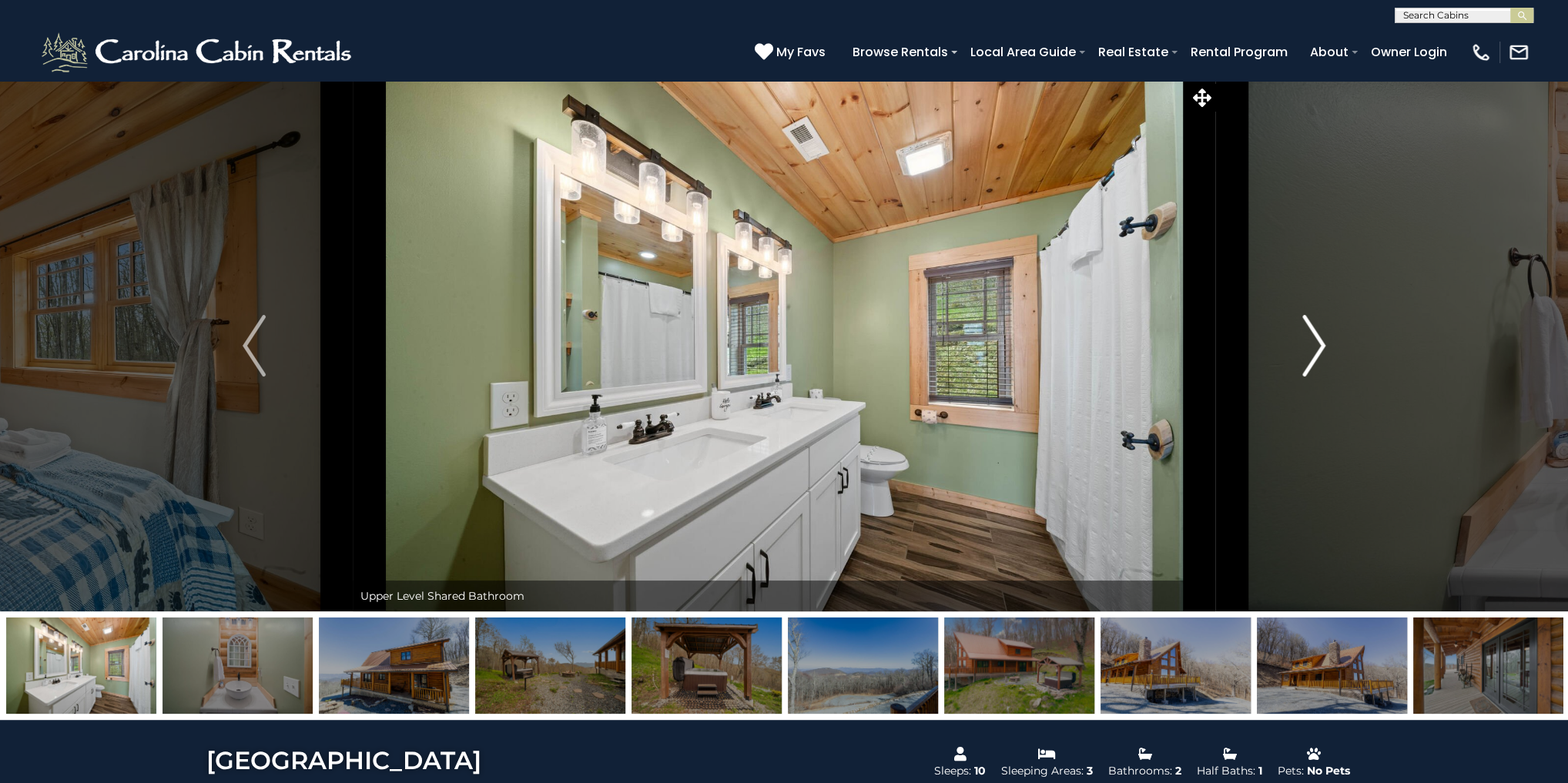
click at [1329, 349] on button "Next" at bounding box center [1314, 345] width 197 height 532
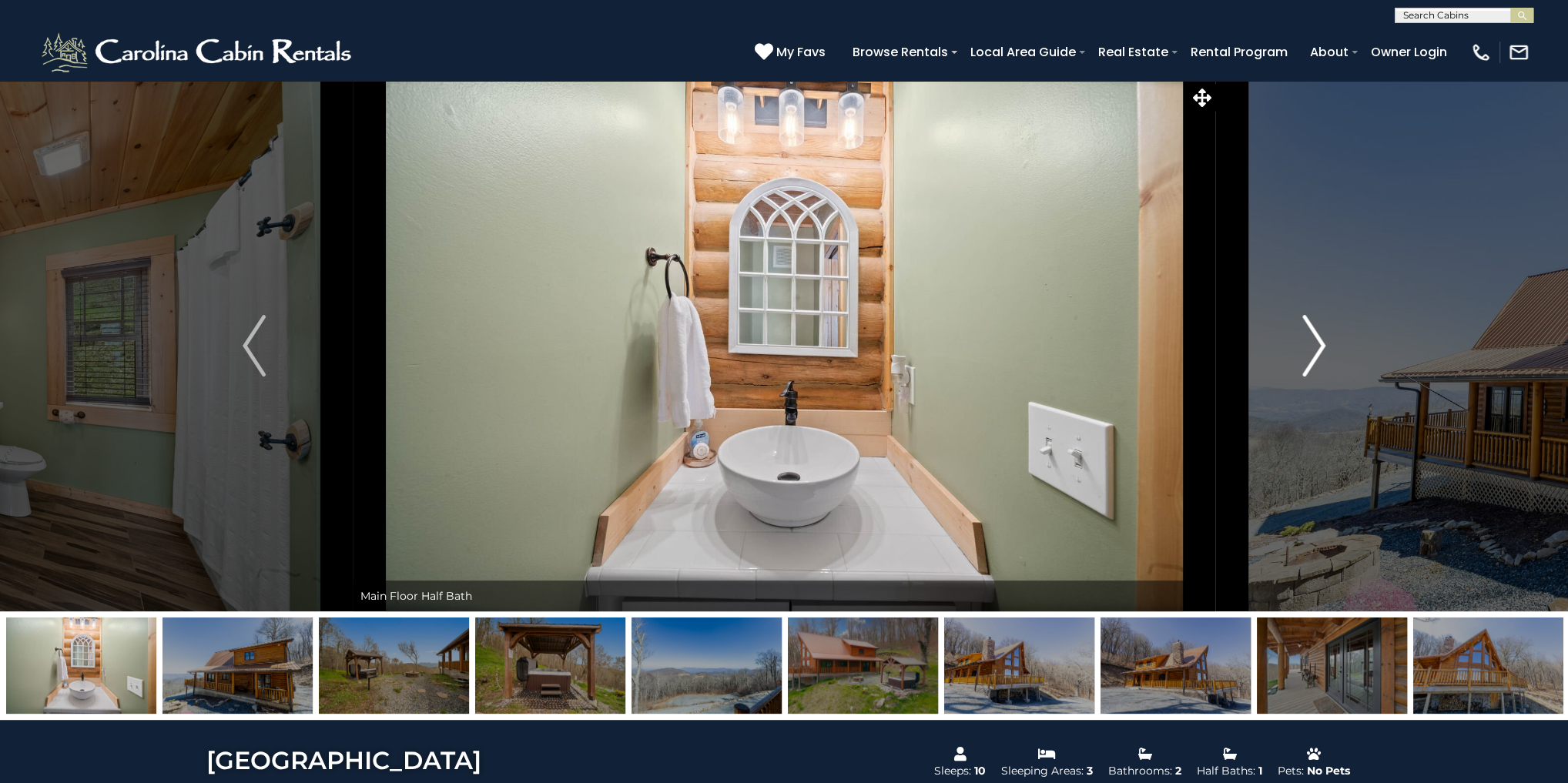
click at [1329, 349] on button "Next" at bounding box center [1314, 345] width 197 height 532
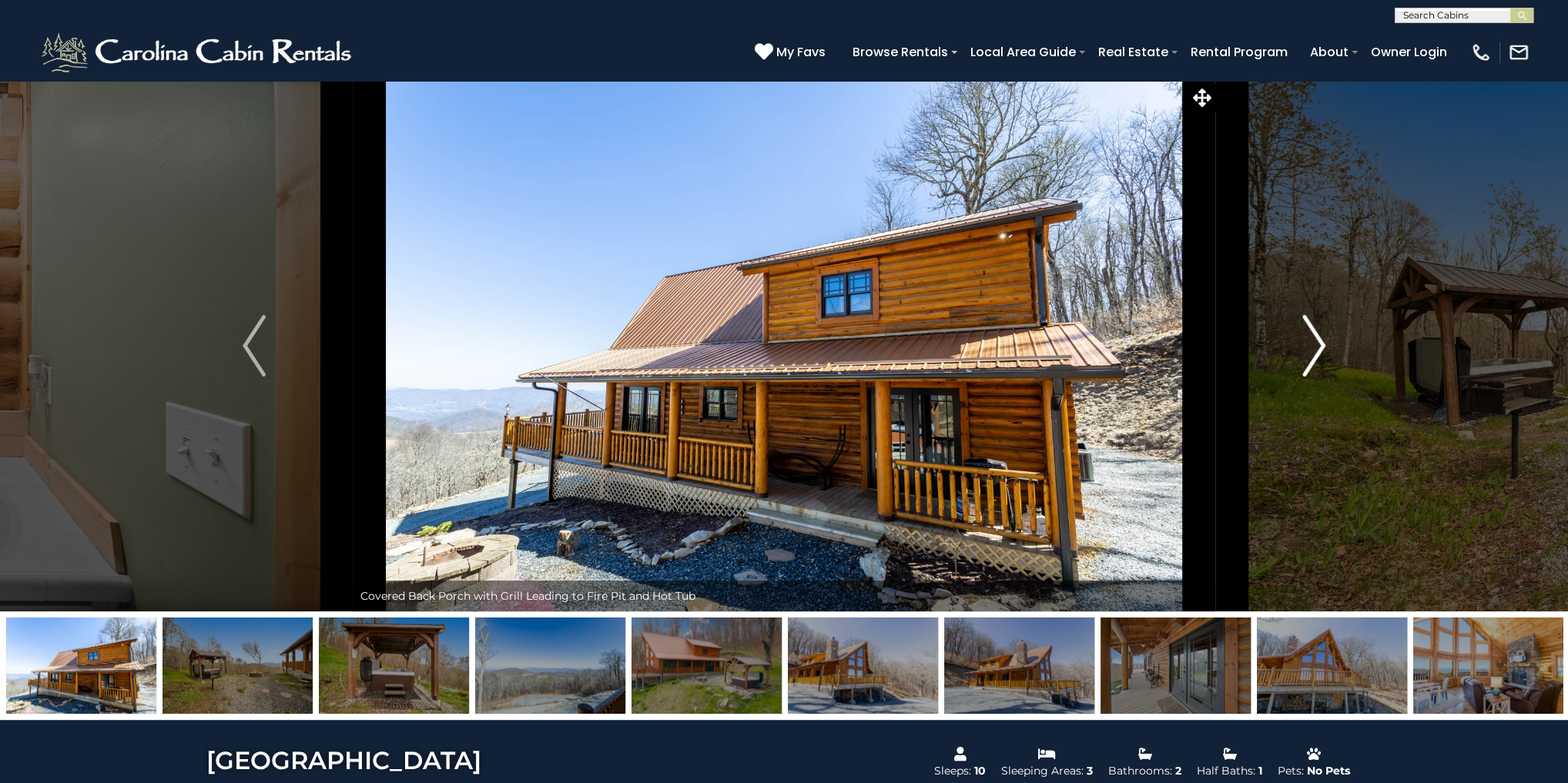
click at [1329, 349] on button "Next" at bounding box center [1314, 345] width 197 height 532
